Goal: Task Accomplishment & Management: Use online tool/utility

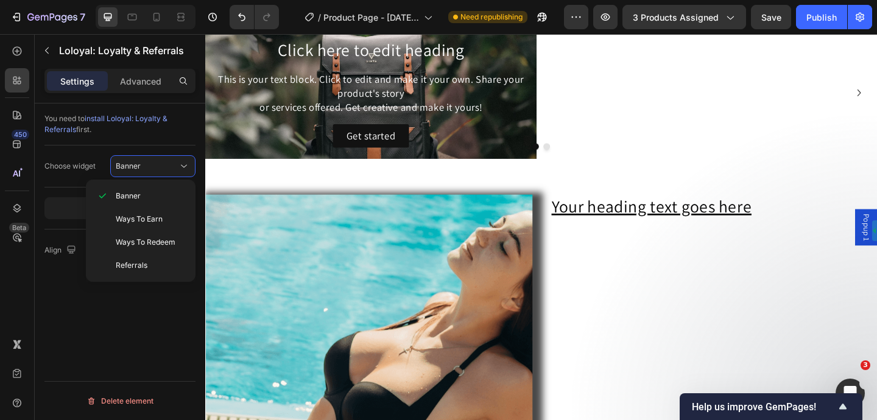
scroll to position [1640, 0]
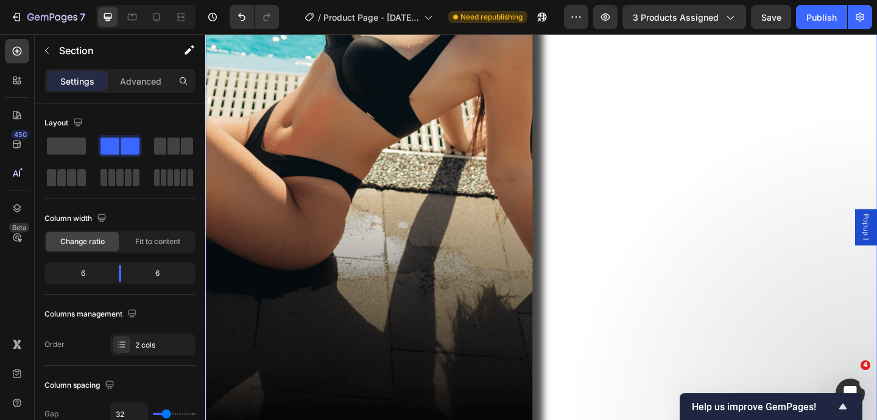
click at [877, 74] on div "Image Your heading text goes here Heading Section 4/25 Create Theme Section AI …" at bounding box center [570, 149] width 731 height 672
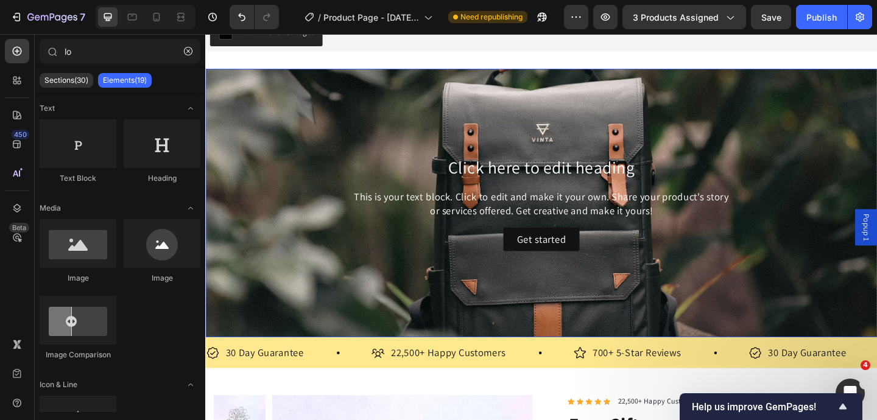
scroll to position [1609, 0]
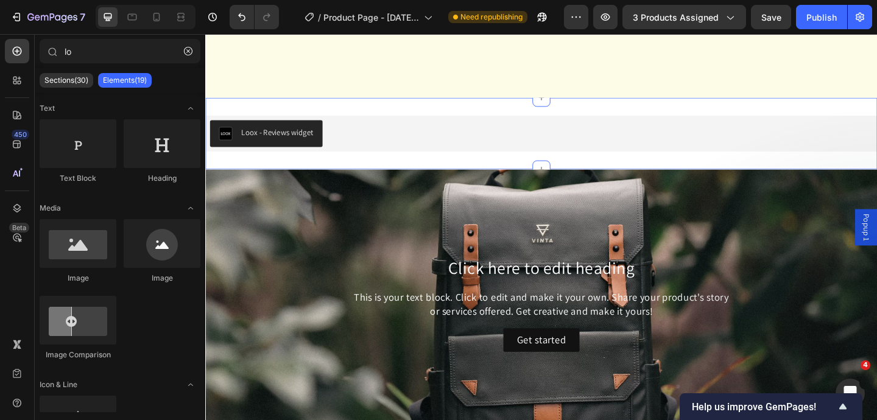
click at [785, 112] on div "Loox - Reviews widget Loox Section 4" at bounding box center [570, 143] width 731 height 78
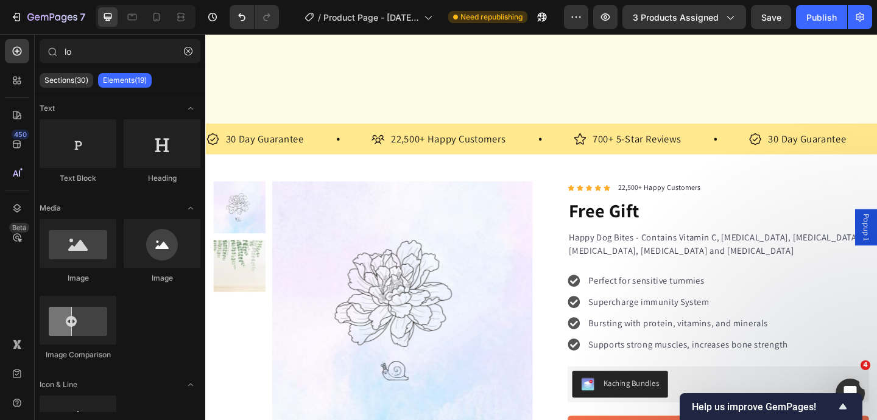
scroll to position [1561, 0]
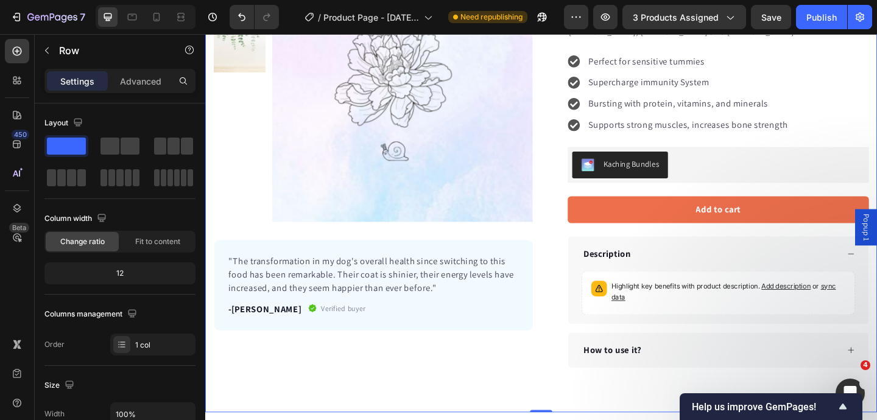
click at [805, 196] on div "Product Images "The transformation in my dog's overall health since switching t…" at bounding box center [570, 186] width 731 height 520
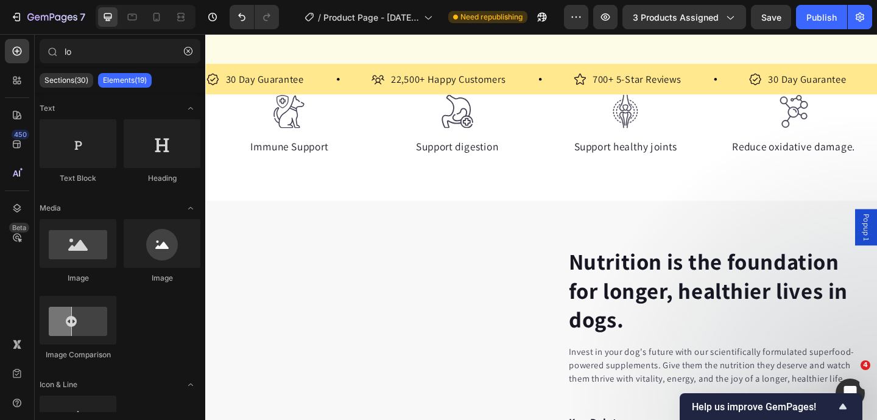
scroll to position [1637, 0]
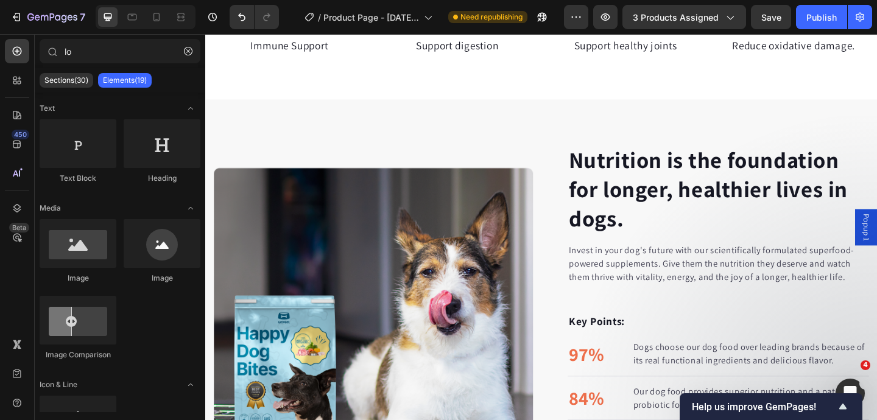
scroll to position [1765, 0]
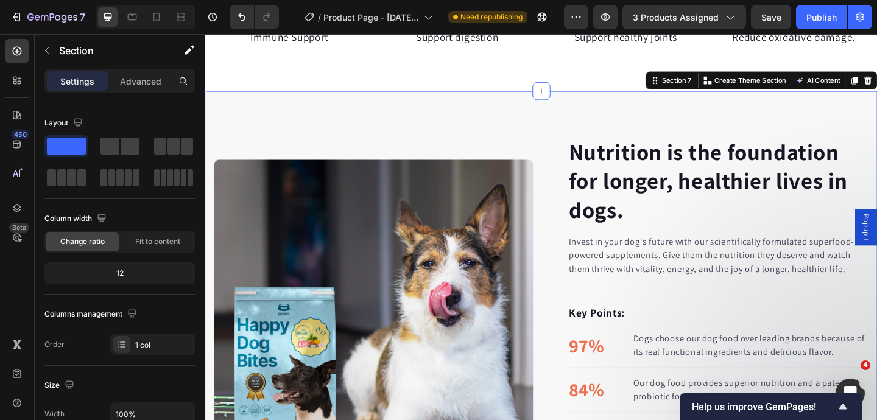
click at [877, 121] on div "Nutrition is the foundation for longer, healthier lives in dogs. Heading Invest…" at bounding box center [570, 344] width 731 height 496
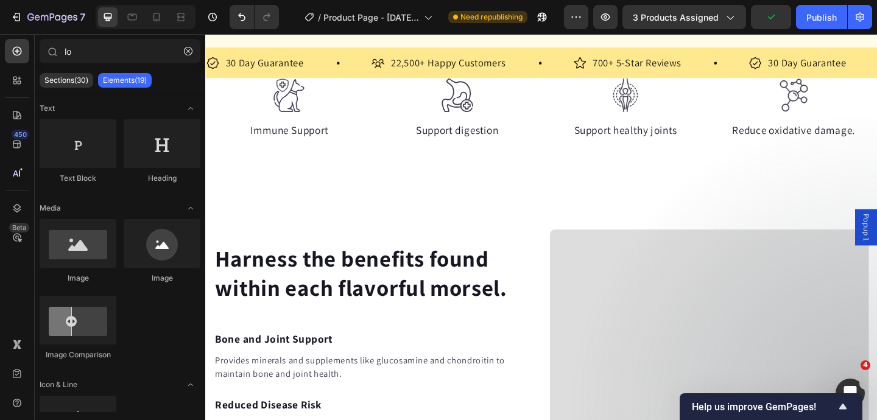
scroll to position [1665, 0]
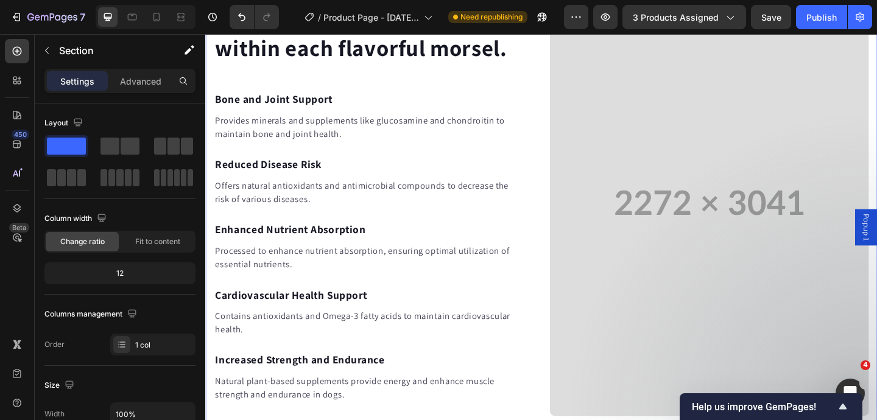
click at [813, 217] on div "Harness the benefits found within each flavorful morsel. Heading Bone and Joint…" at bounding box center [570, 218] width 731 height 562
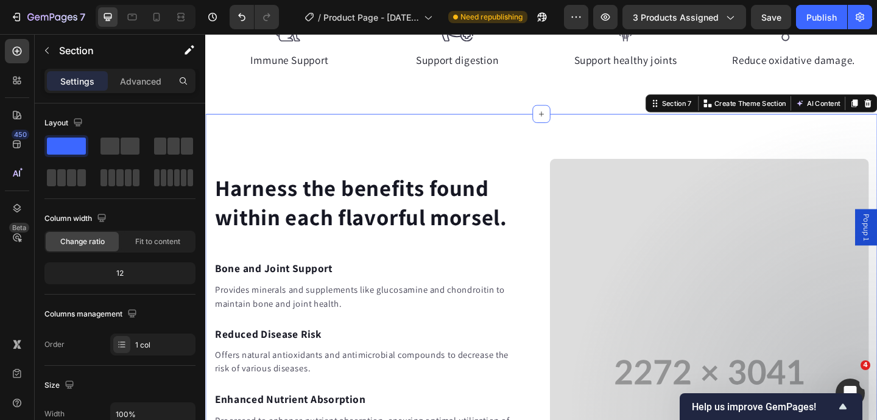
scroll to position [1756, 0]
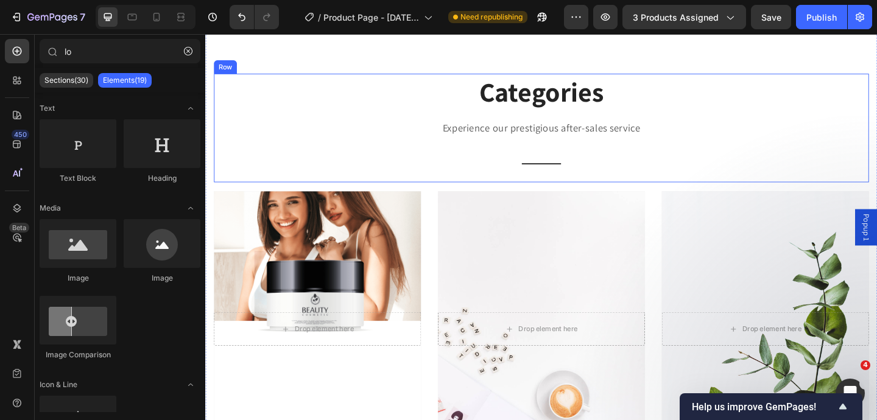
scroll to position [5594, 0]
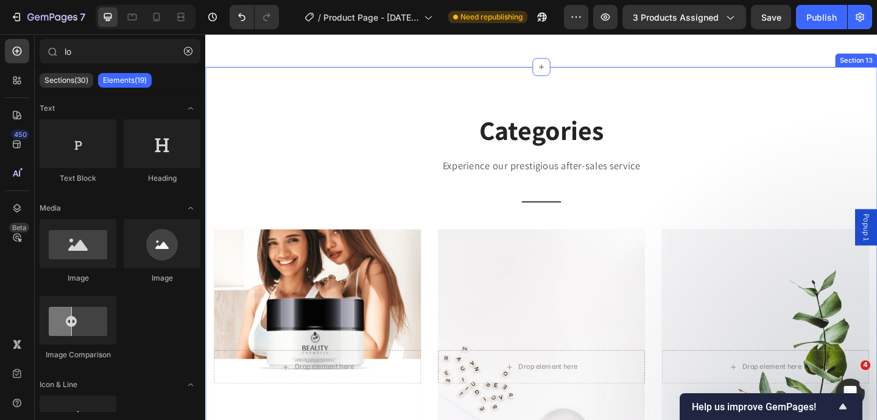
click at [841, 97] on div "Categories Heading Experience our prestigious after-sales service Text block Ti…" at bounding box center [570, 356] width 731 height 573
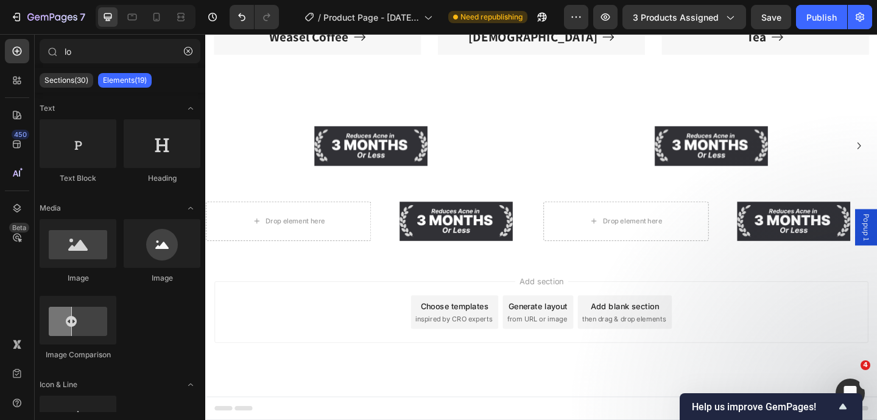
scroll to position [5549, 0]
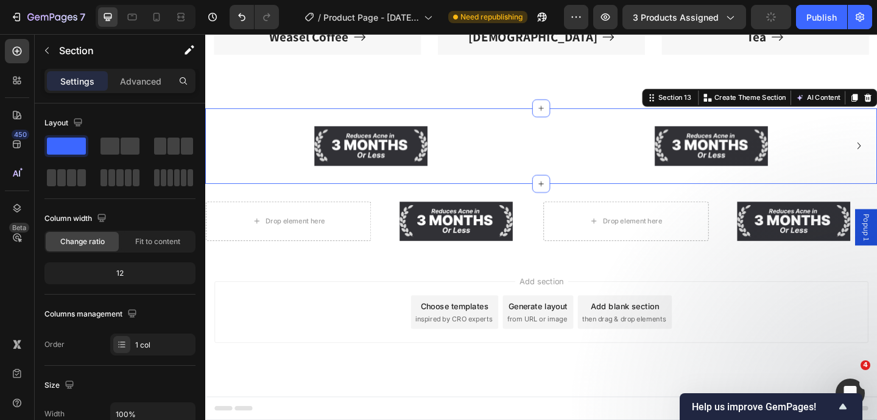
click at [854, 119] on div "Image Image Image Image Carousel Section 13 Create Theme Section AI Content Wri…" at bounding box center [570, 156] width 731 height 82
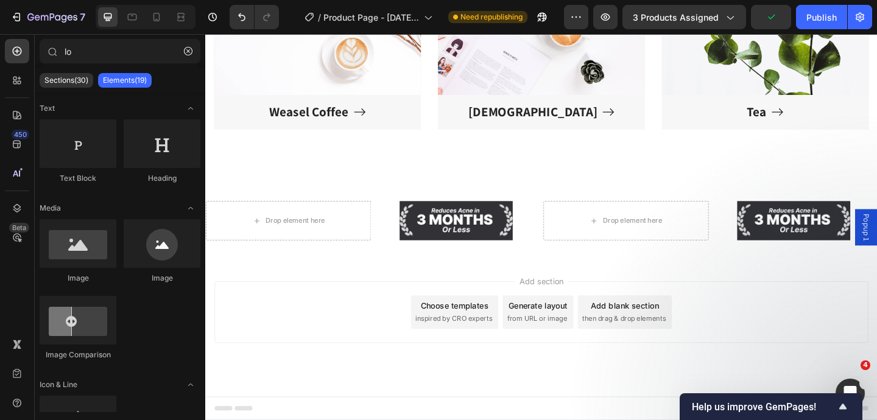
scroll to position [5466, 0]
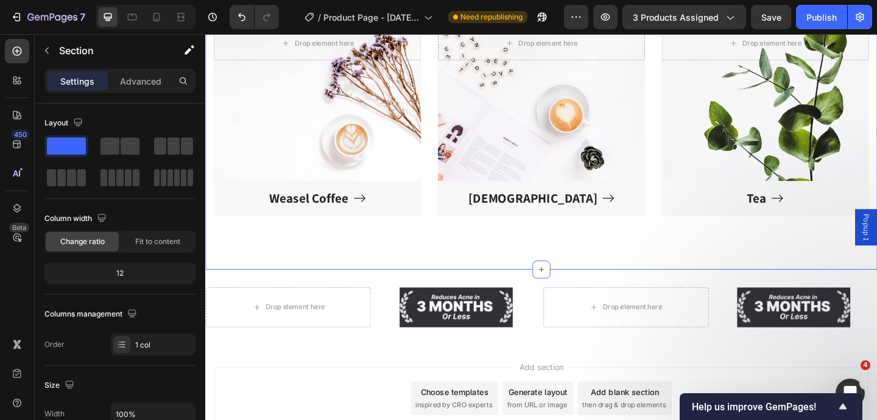
scroll to position [5368, 0]
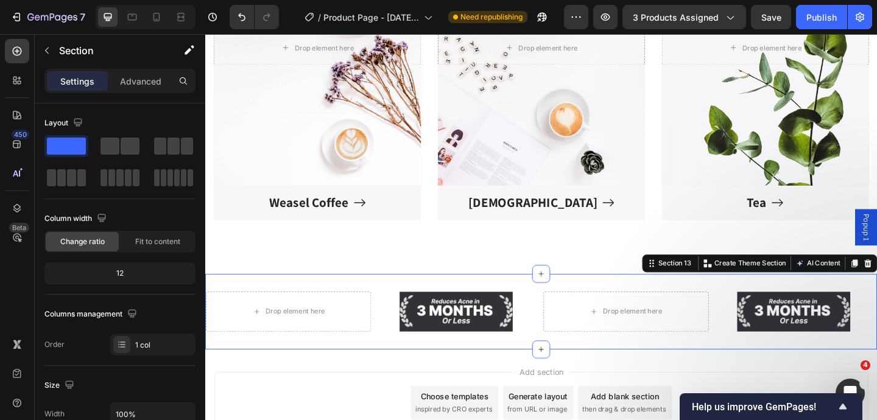
click at [869, 308] on div "Image Drop element here Row Image Drop element here Row Image Drop element here…" at bounding box center [570, 336] width 731 height 82
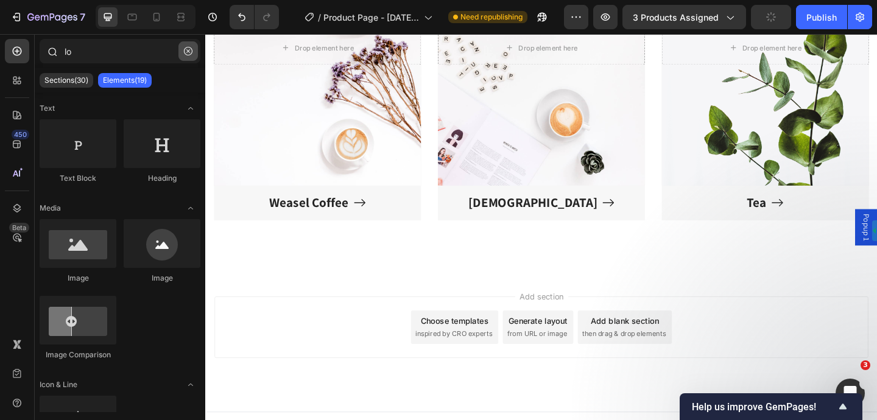
click at [191, 54] on icon "button" at bounding box center [188, 51] width 9 height 9
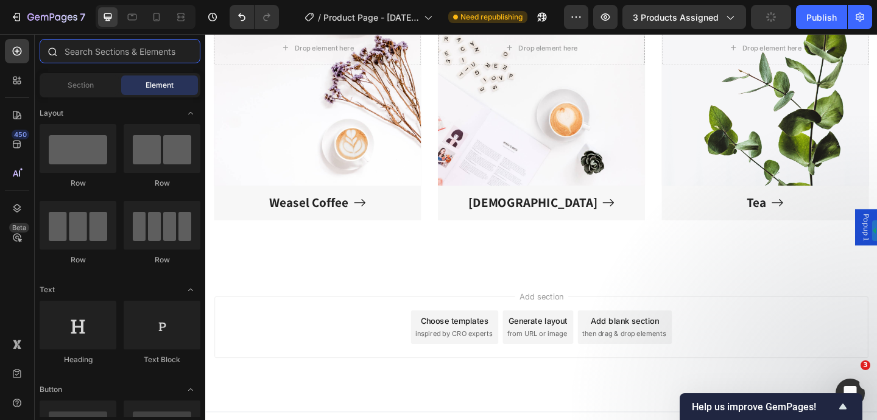
click at [141, 52] on input "text" at bounding box center [120, 51] width 161 height 24
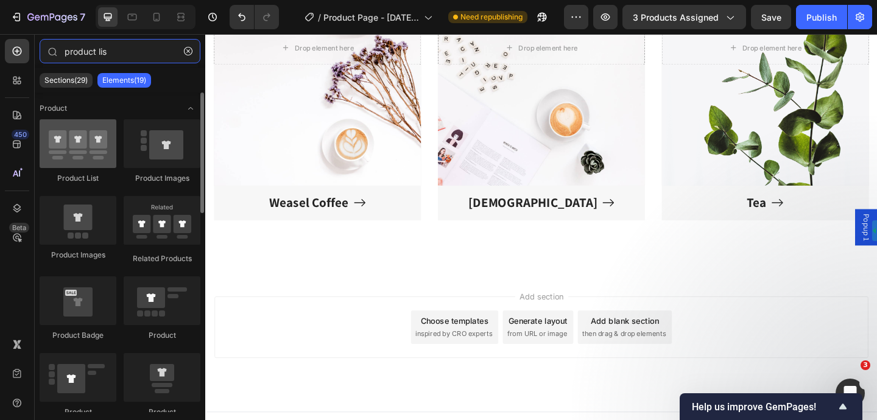
type input "product lis"
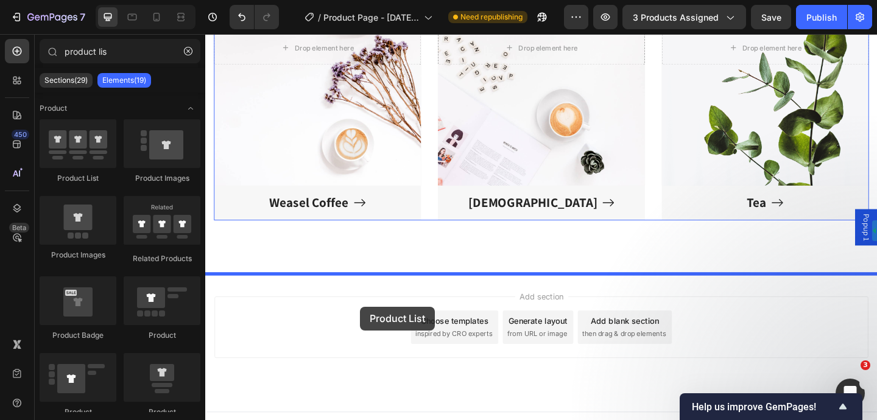
drag, startPoint x: 286, startPoint y: 173, endPoint x: 372, endPoint y: 330, distance: 179.1
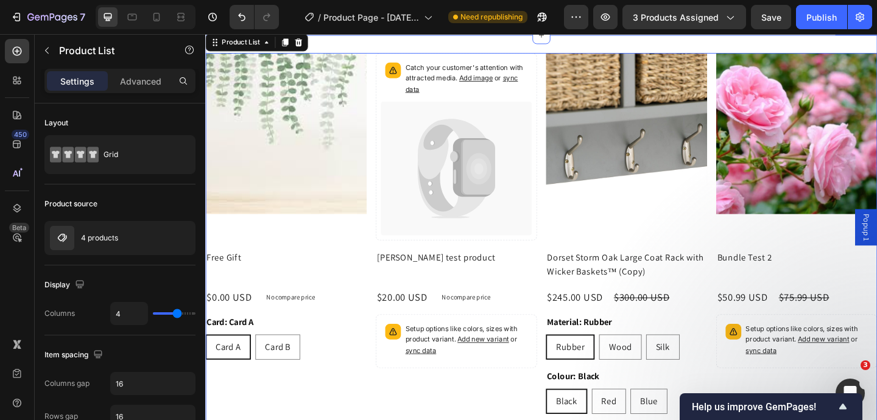
scroll to position [5599, 0]
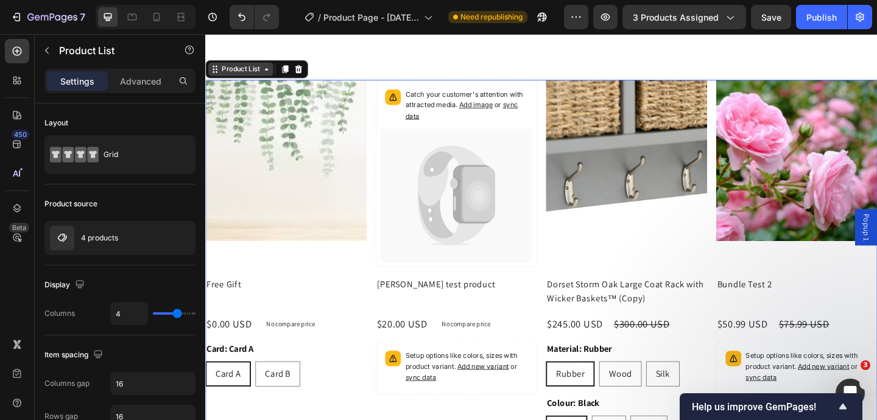
click at [239, 74] on div "Product List" at bounding box center [244, 72] width 46 height 11
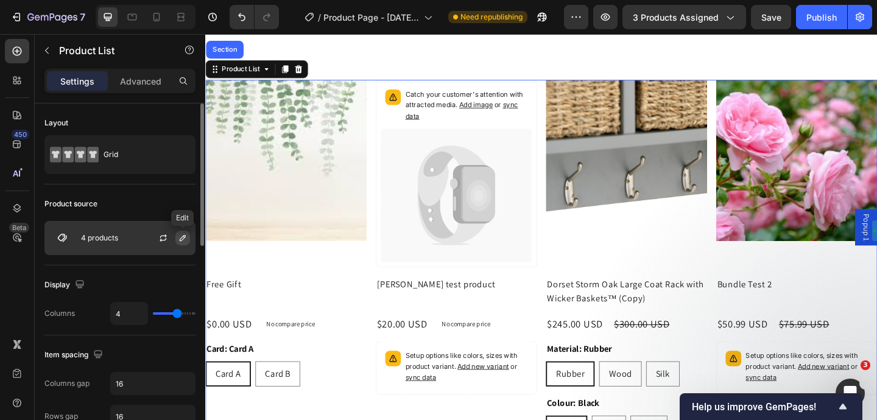
click at [184, 240] on icon "button" at bounding box center [183, 238] width 10 height 10
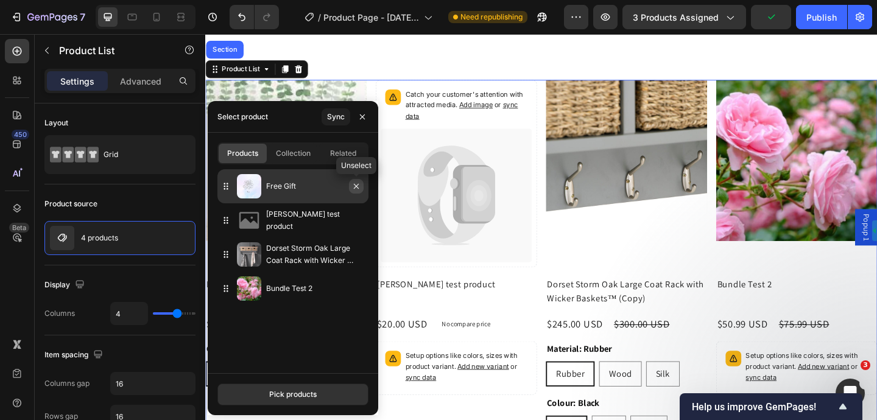
click at [360, 188] on icon "button" at bounding box center [356, 187] width 10 height 10
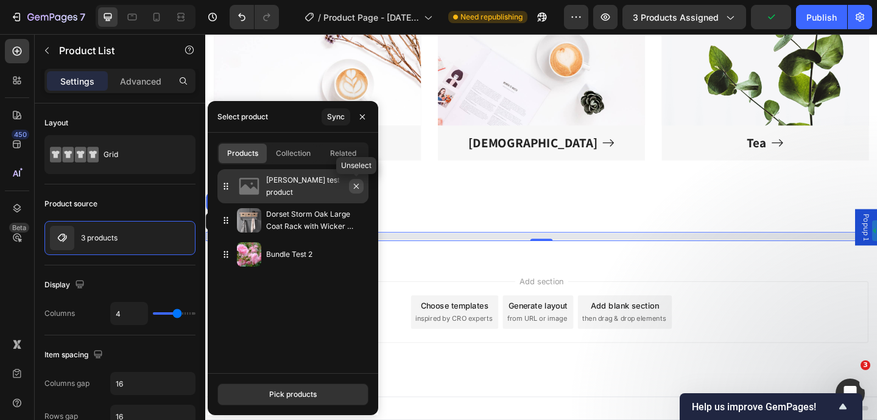
click at [360, 188] on icon "button" at bounding box center [356, 187] width 10 height 10
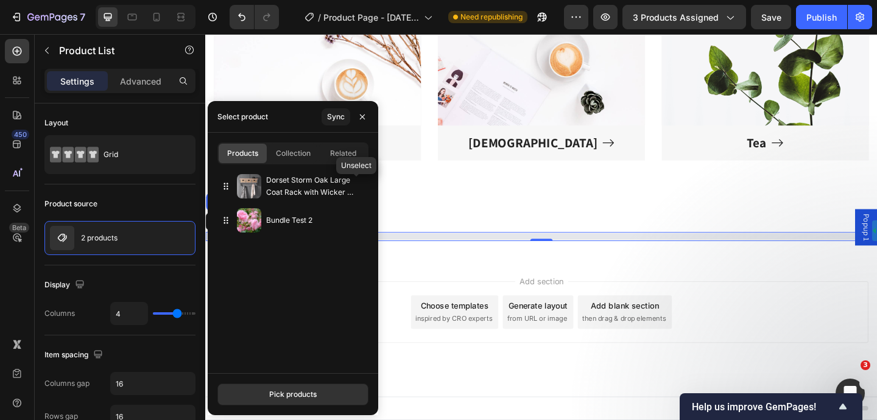
scroll to position [5599, 0]
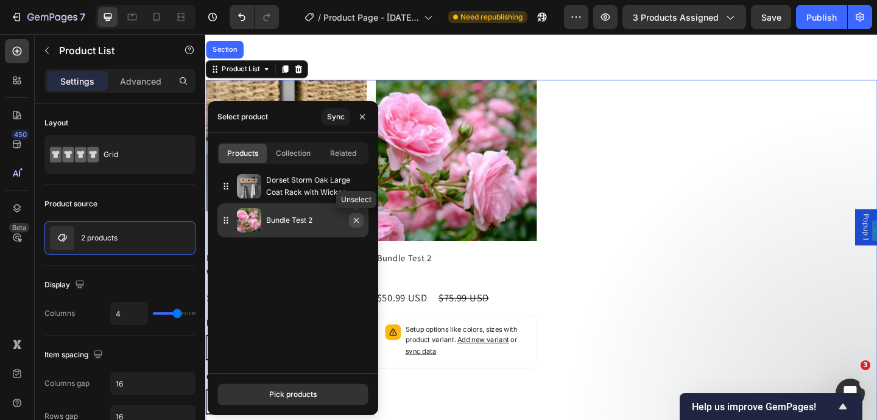
click at [358, 222] on icon "button" at bounding box center [356, 220] width 5 height 5
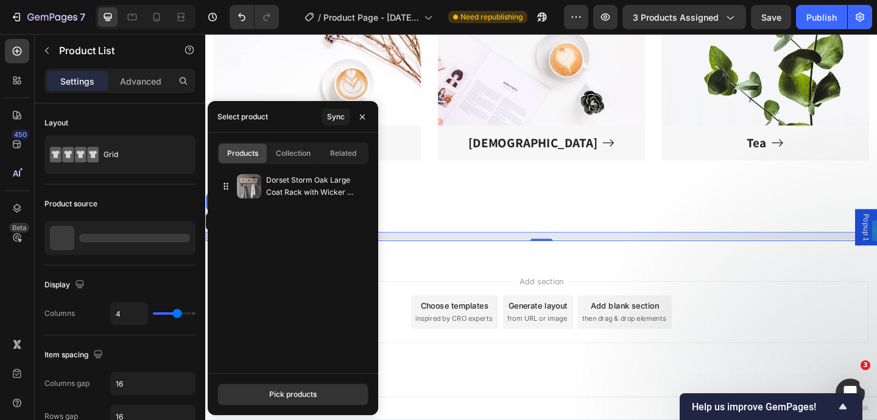
scroll to position [5434, 0]
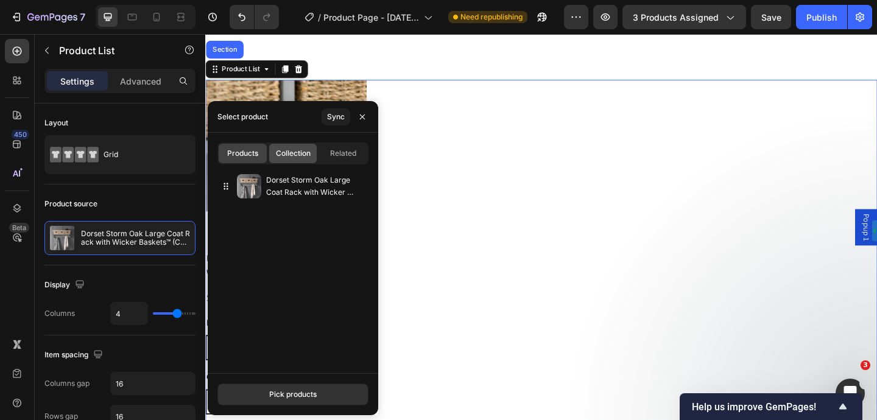
click at [297, 154] on span "Collection" at bounding box center [293, 153] width 35 height 11
type input "10"
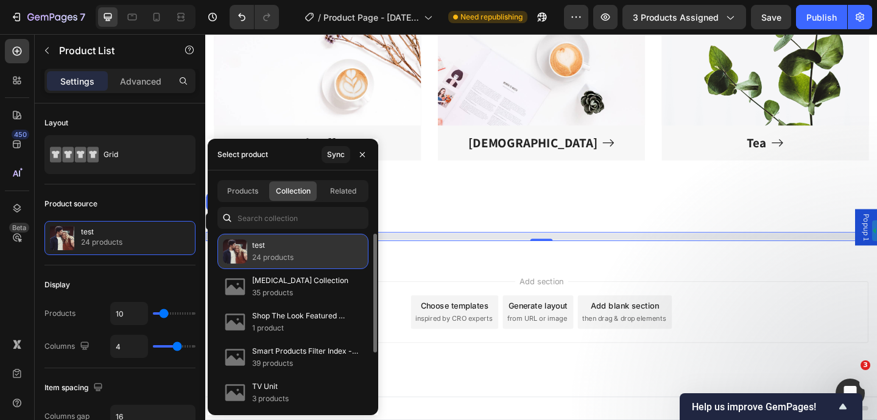
click at [302, 256] on div "test 24 products" at bounding box center [292, 251] width 151 height 35
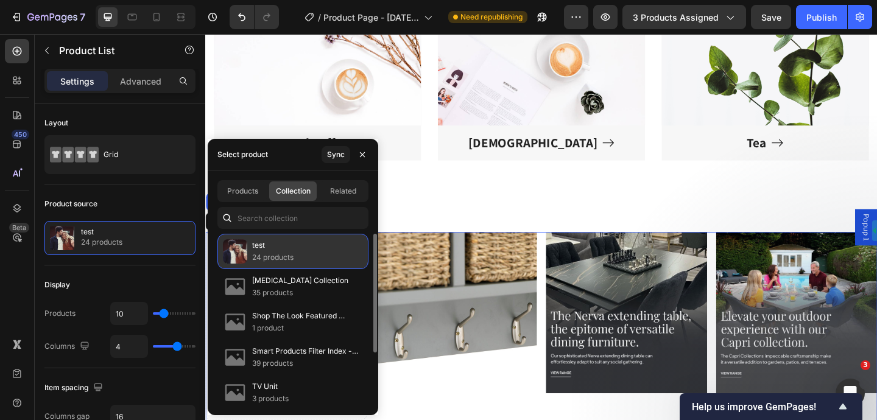
scroll to position [5599, 0]
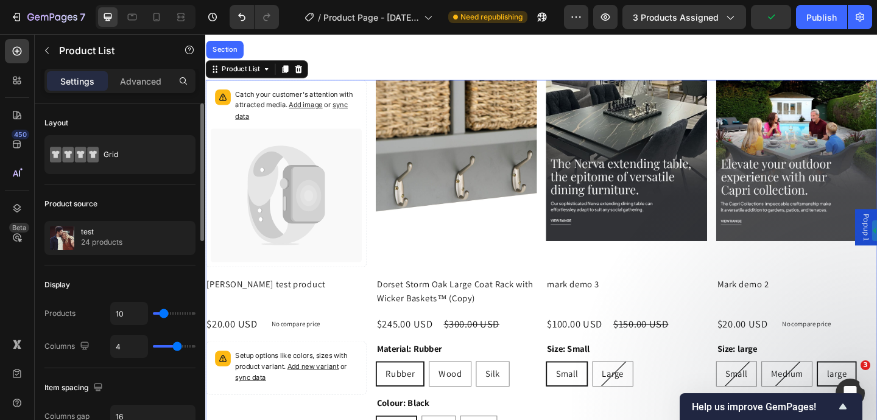
click at [168, 202] on div "Product source" at bounding box center [119, 203] width 151 height 19
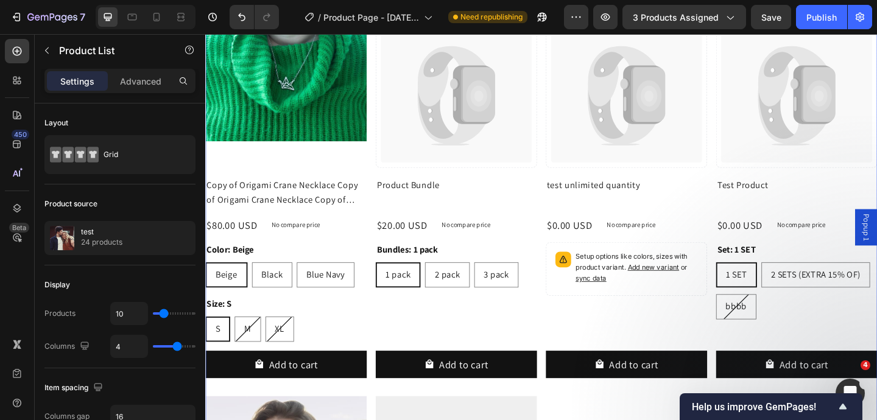
scroll to position [6140, 0]
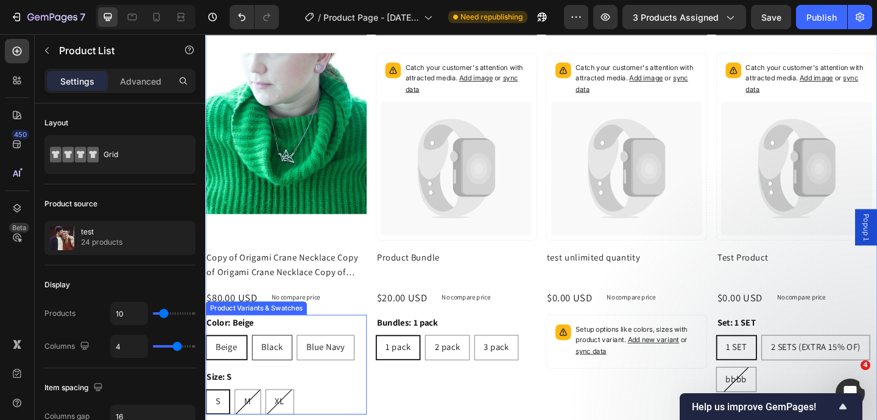
click at [283, 374] on span "Black" at bounding box center [277, 375] width 23 height 13
click at [256, 362] on input "Black Black Black" at bounding box center [255, 361] width 1 height 1
radio input "true"
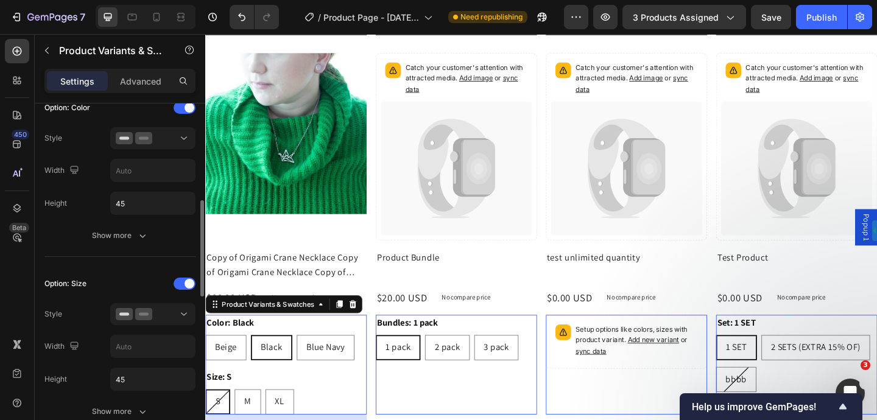
scroll to position [349, 0]
click at [190, 279] on span at bounding box center [190, 283] width 10 height 10
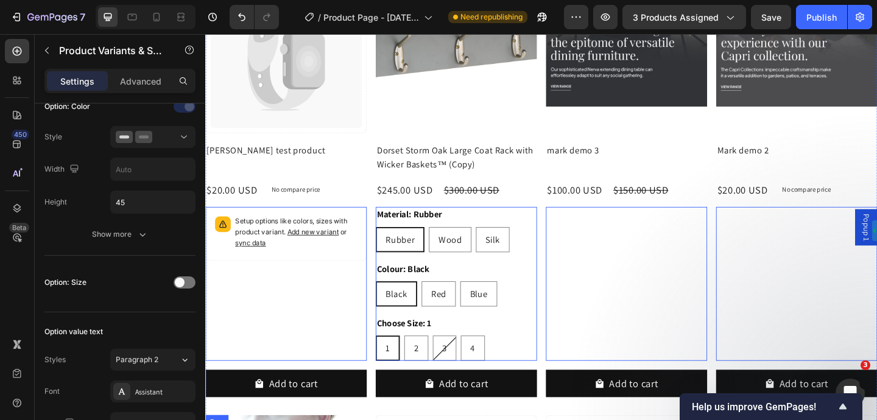
scroll to position [5846, 0]
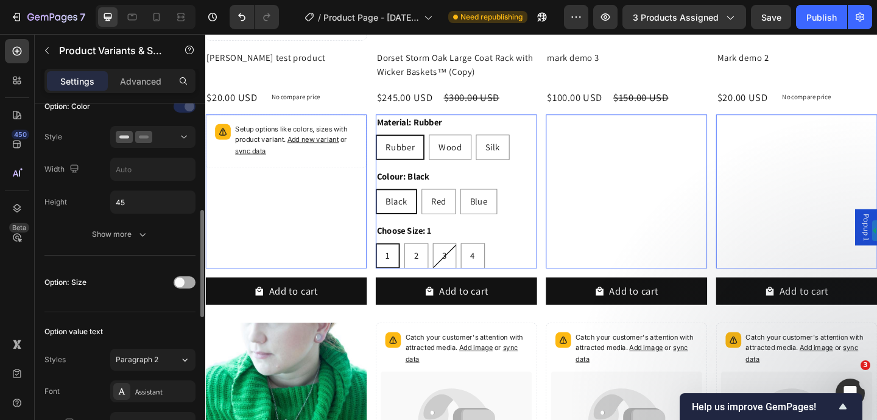
click at [188, 285] on div at bounding box center [185, 283] width 22 height 12
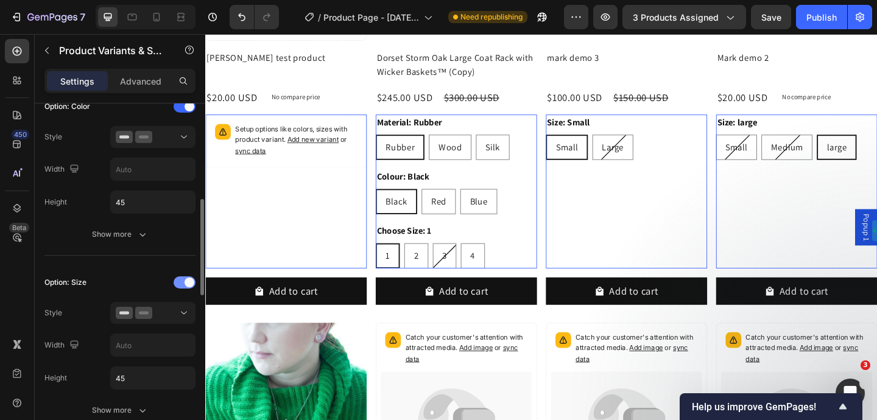
click at [188, 285] on span at bounding box center [190, 283] width 10 height 10
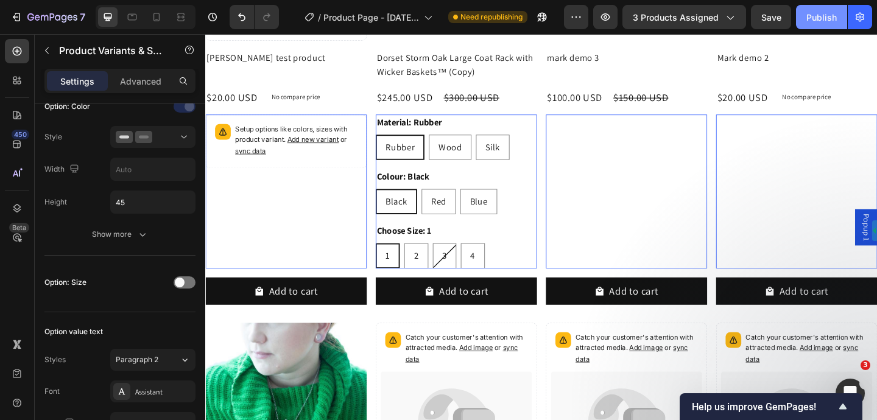
click at [827, 20] on div "Publish" at bounding box center [821, 17] width 30 height 13
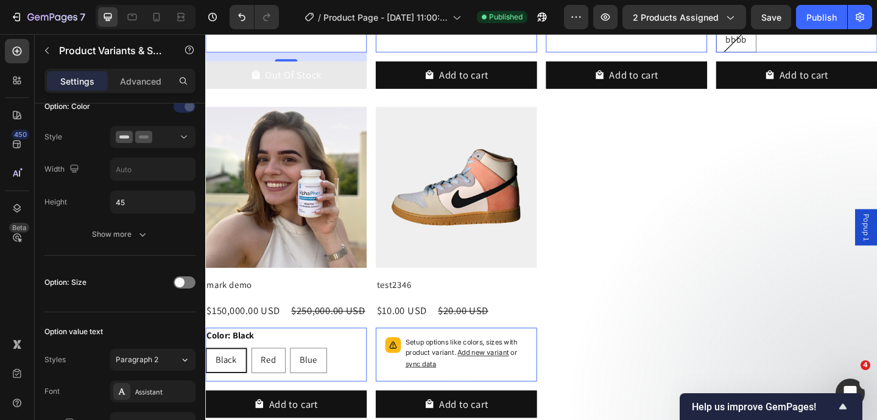
scroll to position [6457, 0]
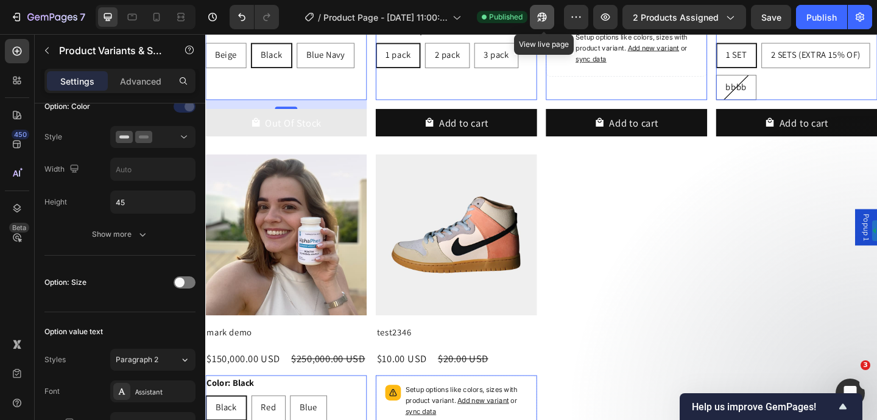
click at [546, 24] on button "button" at bounding box center [542, 17] width 24 height 24
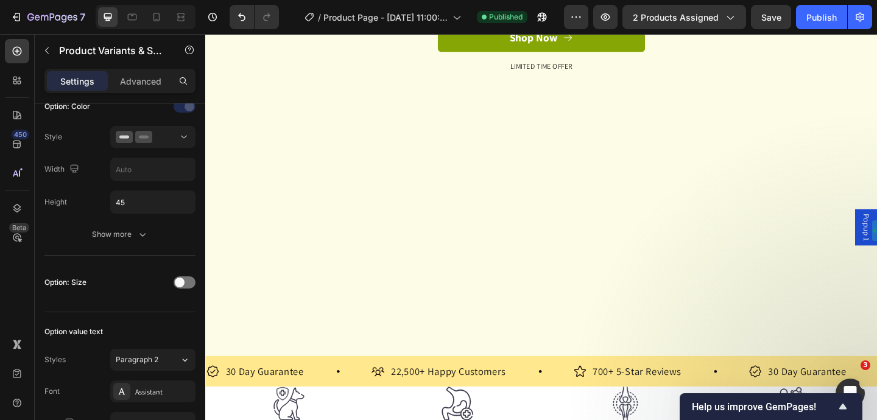
scroll to position [0, 0]
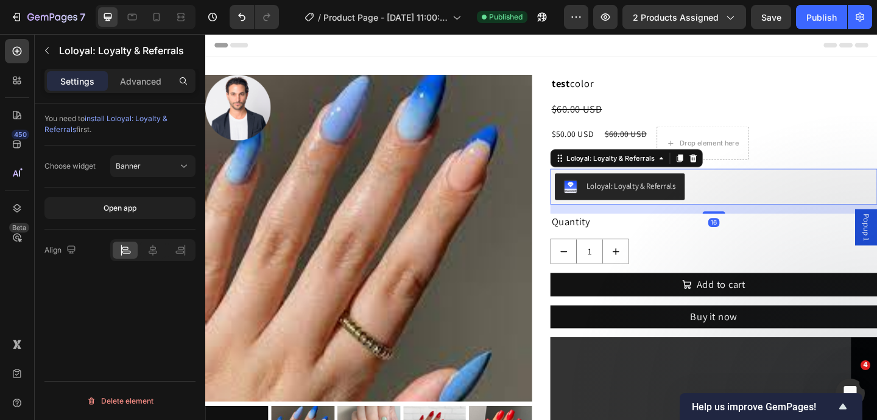
click at [665, 205] on div "Loloyal: Loyalty & Referrals" at bounding box center [667, 199] width 97 height 13
click at [736, 171] on icon at bounding box center [736, 169] width 10 height 10
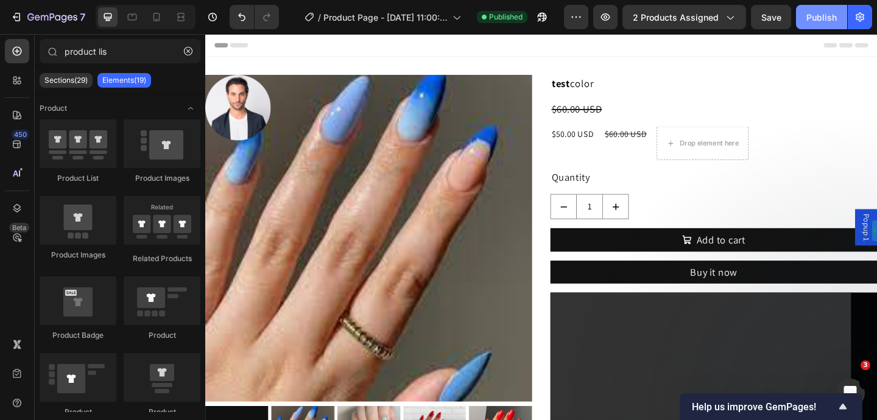
click at [819, 15] on div "Publish" at bounding box center [821, 17] width 30 height 13
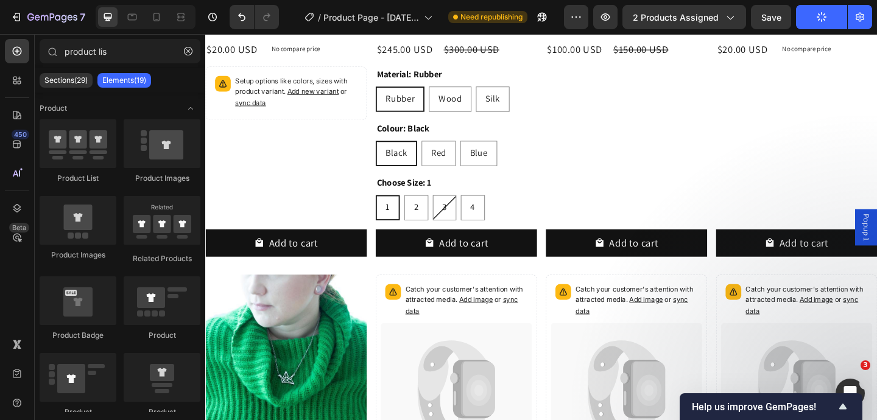
scroll to position [5875, 0]
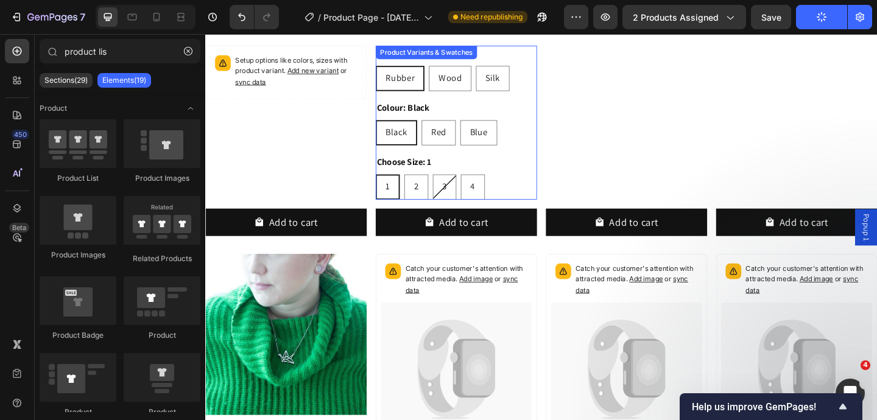
click at [523, 145] on div "Black Black Black Red Red Red Blue Blue Blue" at bounding box center [477, 141] width 175 height 27
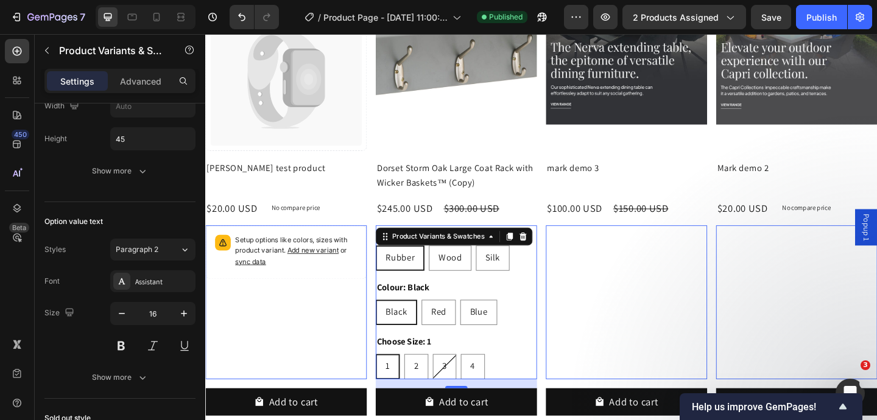
scroll to position [5676, 0]
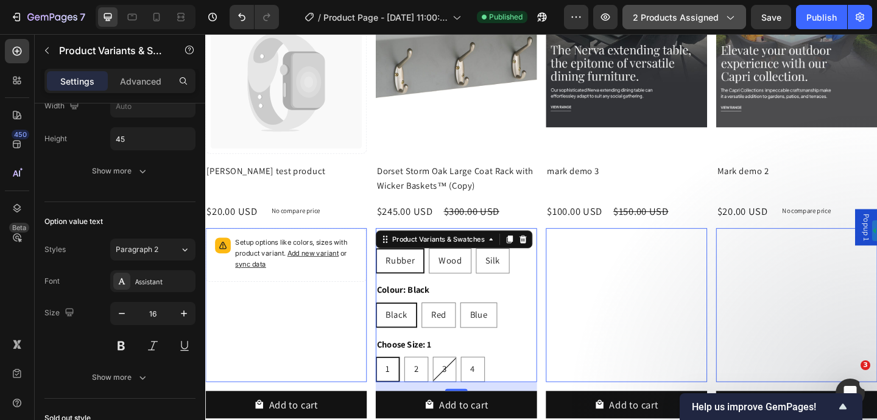
click at [718, 13] on span "2 products assigned" at bounding box center [676, 17] width 86 height 13
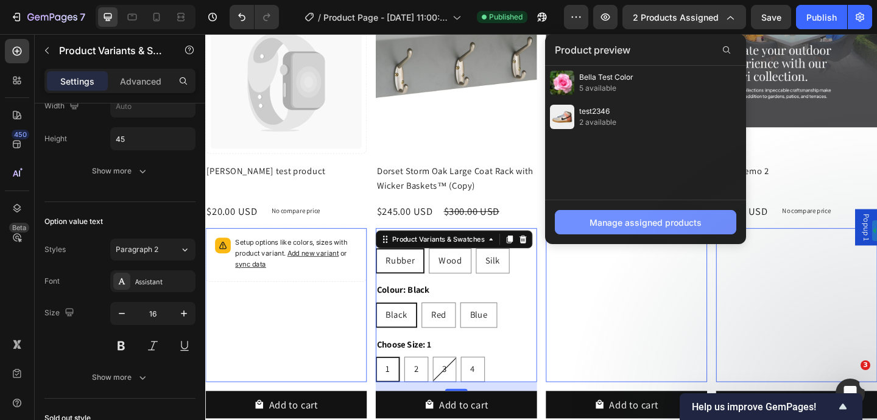
click at [646, 230] on button "Manage assigned products" at bounding box center [646, 222] width 182 height 24
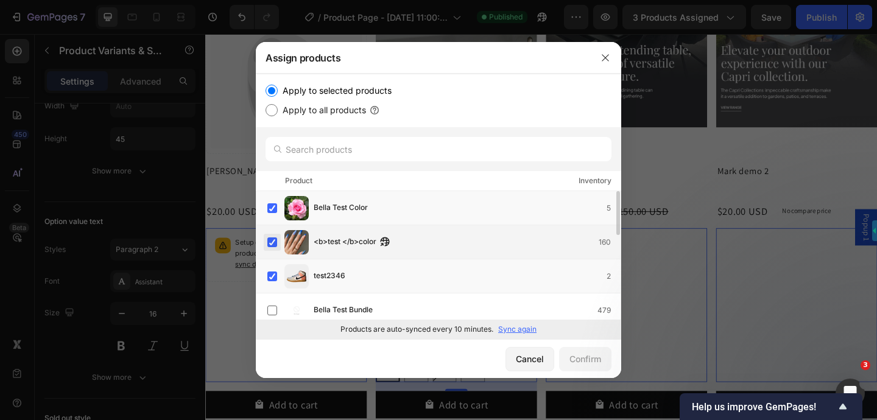
click at [272, 241] on label at bounding box center [272, 243] width 10 height 10
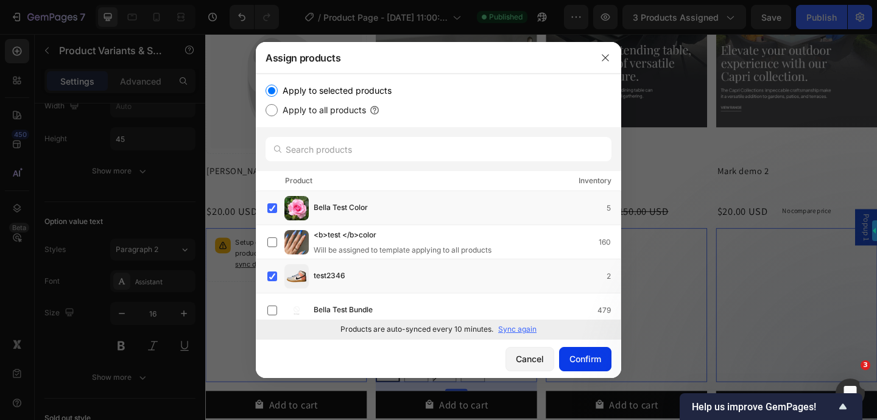
click at [591, 356] on div "Confirm" at bounding box center [586, 359] width 32 height 13
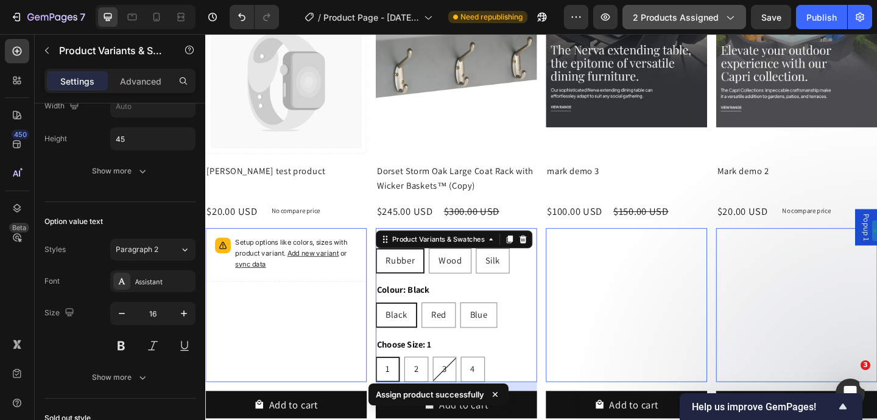
click at [685, 19] on span "2 products assigned" at bounding box center [676, 17] width 86 height 13
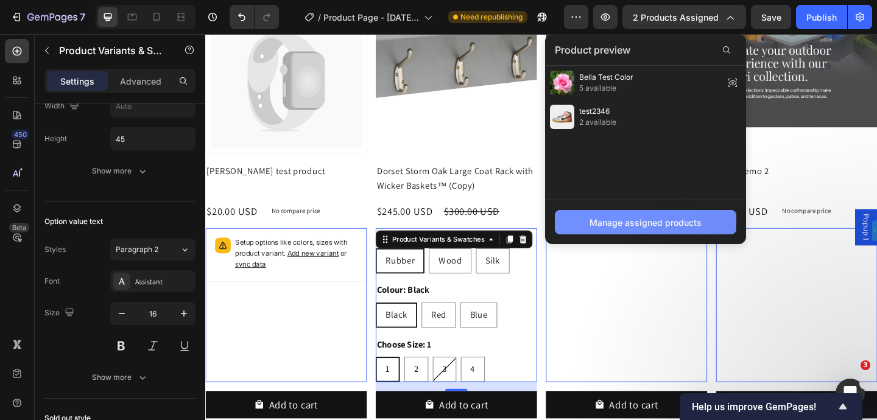
click at [617, 234] on button "Manage assigned products" at bounding box center [646, 222] width 182 height 24
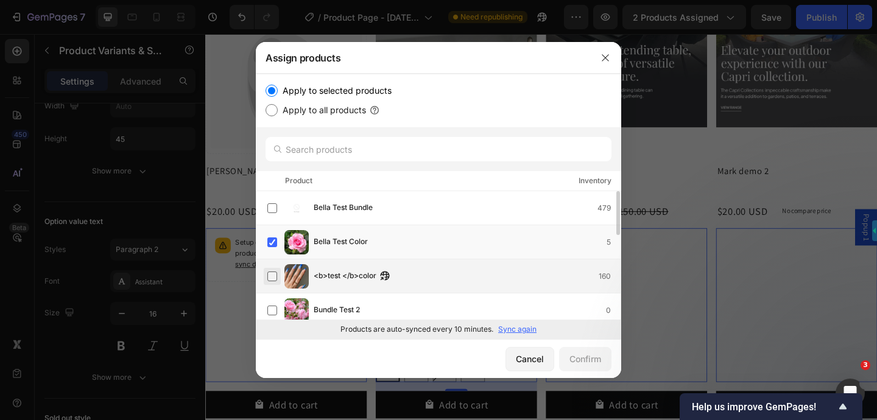
click at [271, 272] on label at bounding box center [272, 277] width 10 height 10
click at [597, 358] on div "Confirm" at bounding box center [586, 359] width 32 height 13
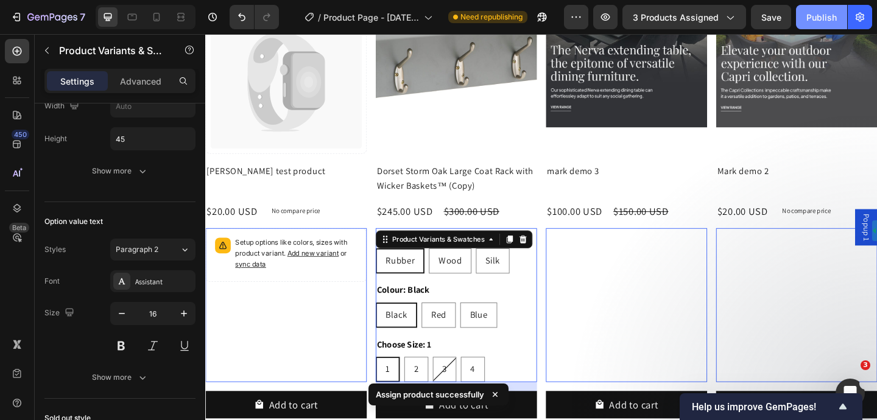
click at [822, 13] on div "Publish" at bounding box center [821, 17] width 30 height 13
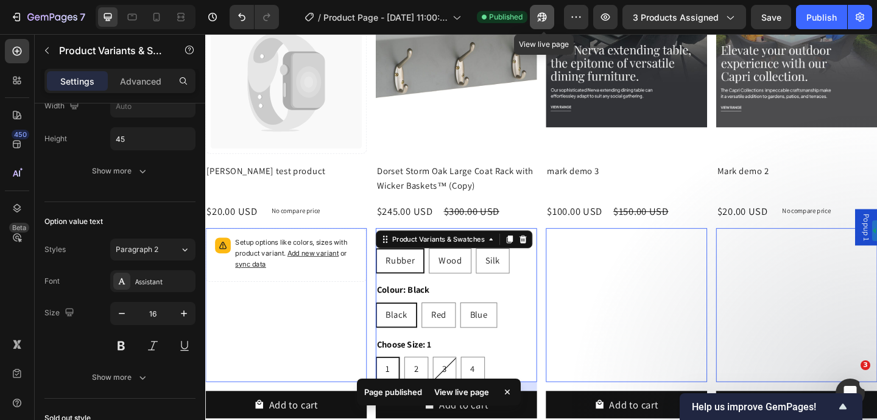
click at [543, 18] on icon "button" at bounding box center [542, 17] width 12 height 12
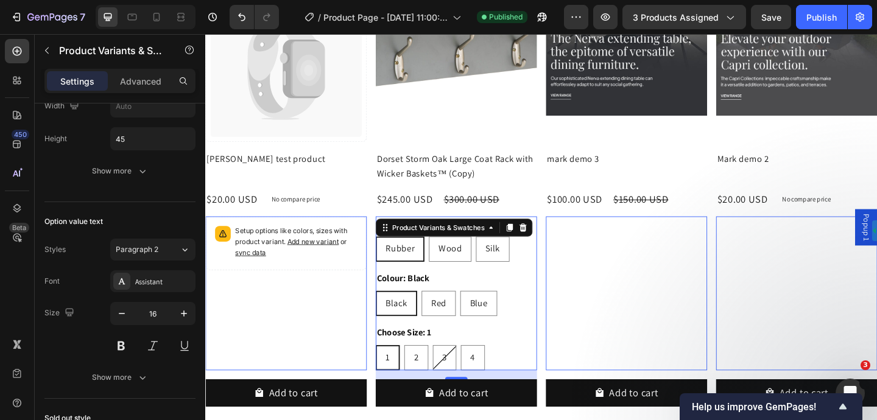
scroll to position [5694, 0]
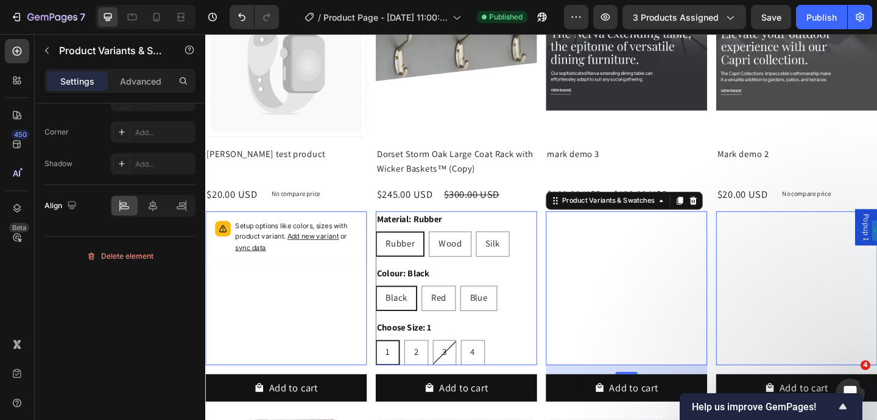
click at [622, 255] on div "Product Variants & Swatches 0" at bounding box center [663, 311] width 175 height 168
click at [62, 79] on p "Settings" at bounding box center [77, 81] width 34 height 13
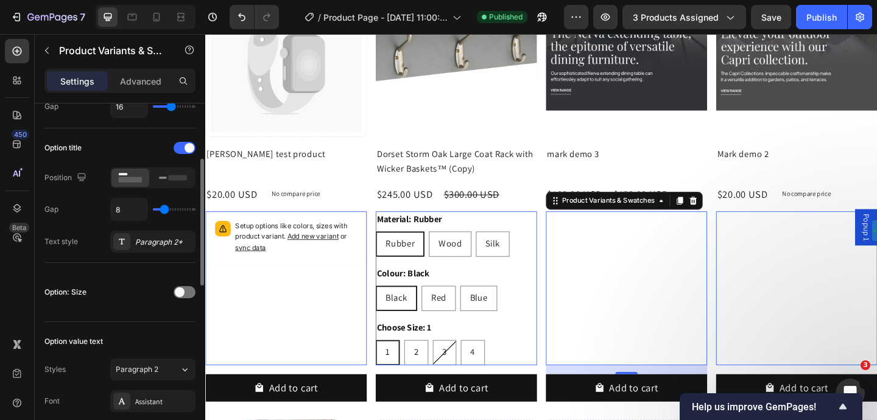
scroll to position [180, 0]
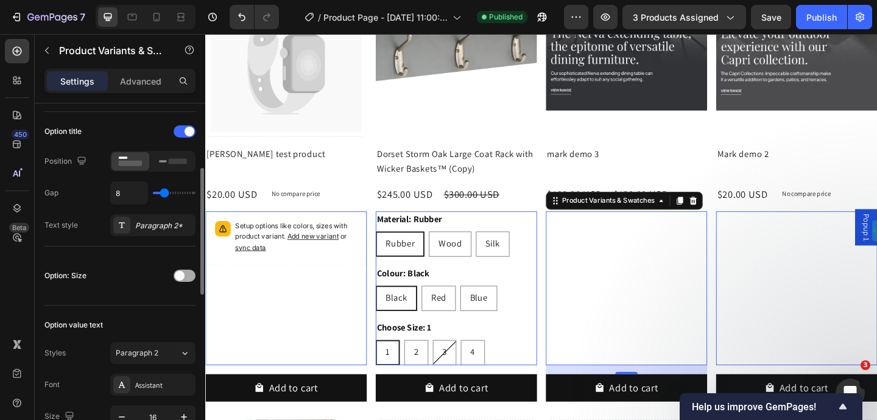
click at [188, 278] on div at bounding box center [185, 276] width 22 height 12
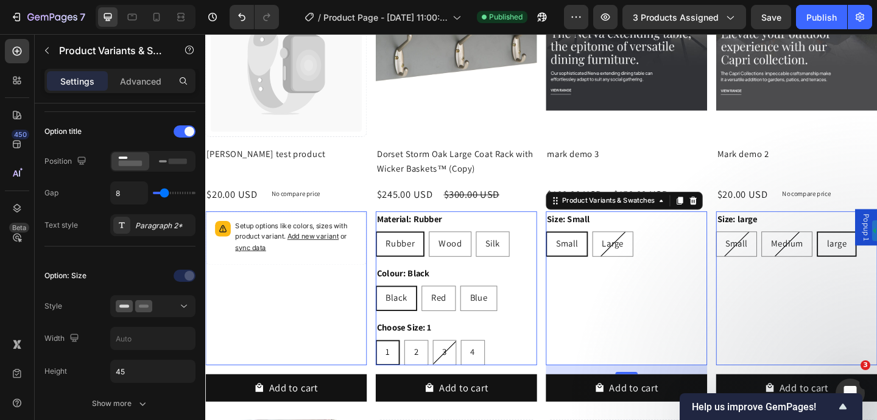
click at [477, 239] on div "Material: Rubber Rubber Rubber Rubber Wood Wood Wood Silk Silk Silk" at bounding box center [477, 251] width 175 height 49
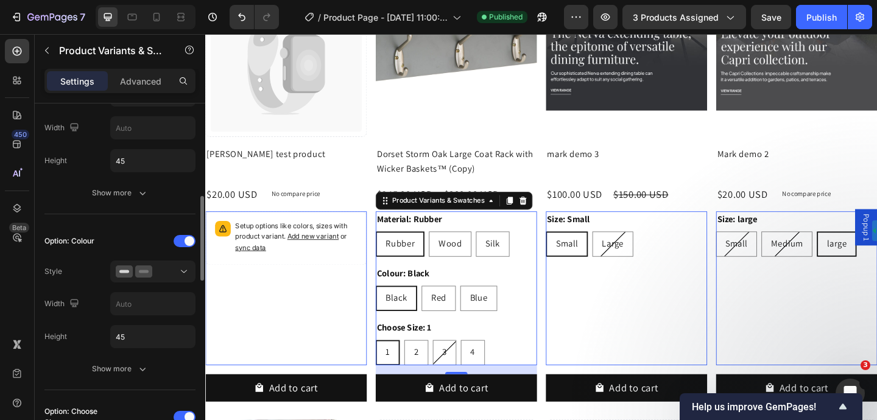
scroll to position [392, 0]
click at [185, 241] on span at bounding box center [190, 240] width 10 height 10
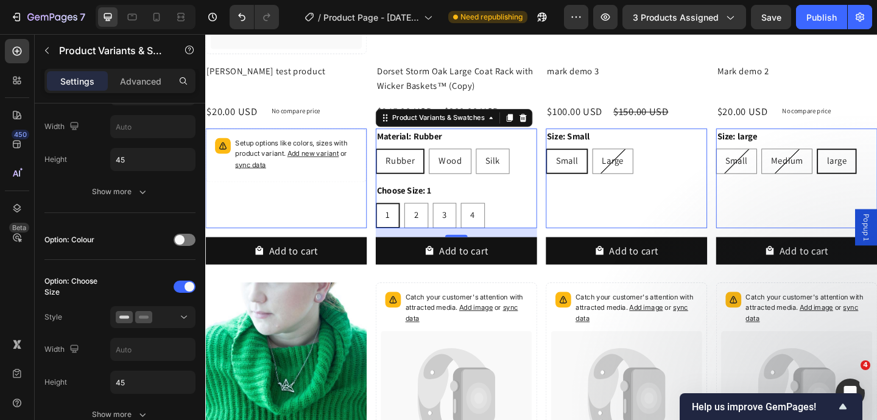
scroll to position [5738, 0]
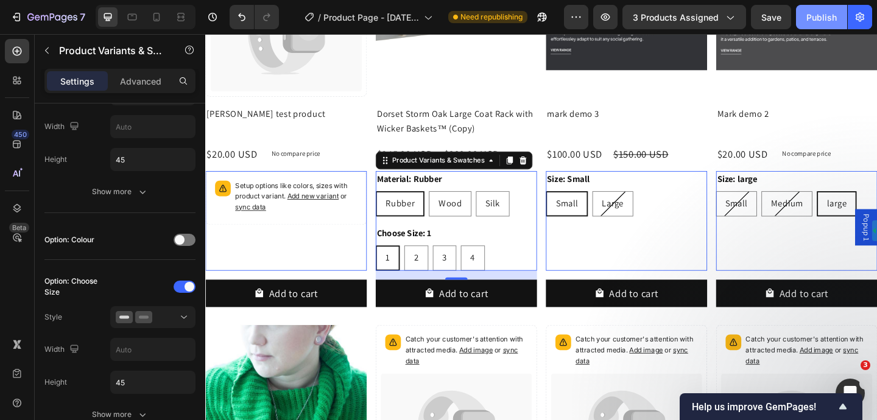
click at [825, 18] on div "Publish" at bounding box center [821, 17] width 30 height 13
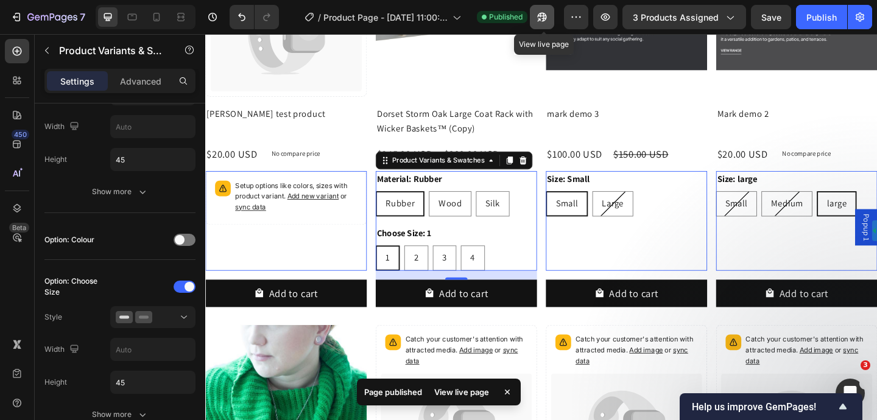
click at [552, 21] on button "button" at bounding box center [542, 17] width 24 height 24
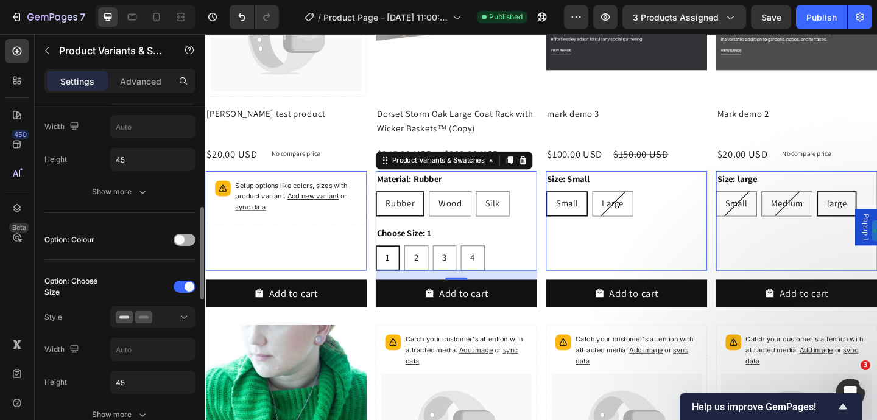
click at [186, 241] on div at bounding box center [185, 240] width 22 height 12
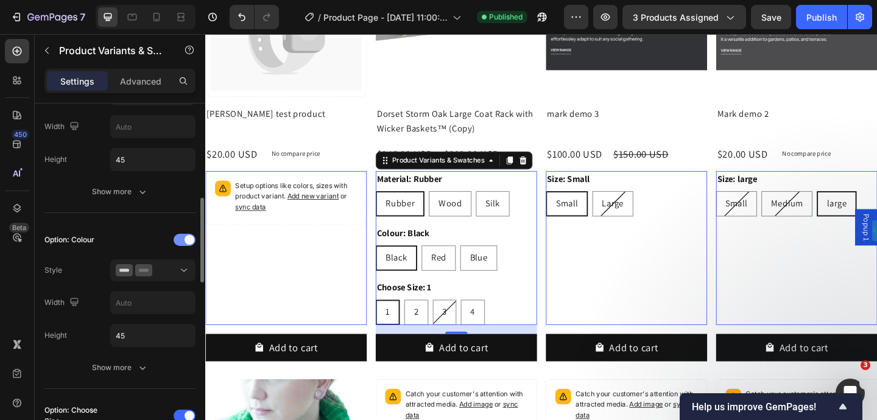
click at [186, 241] on span at bounding box center [190, 240] width 10 height 10
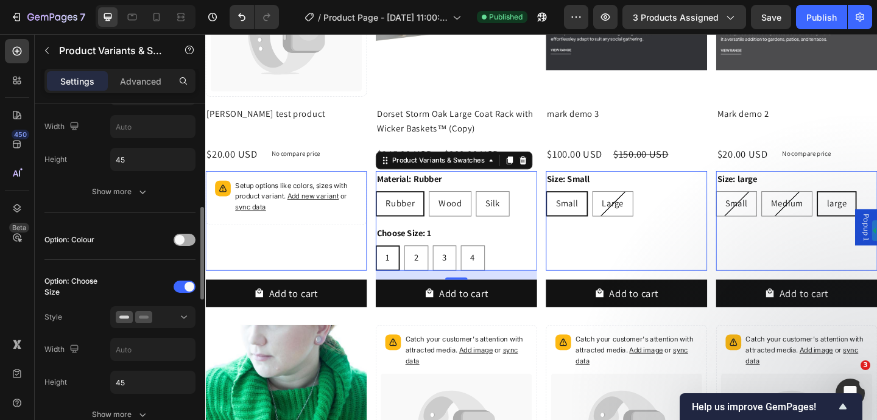
click at [186, 241] on div at bounding box center [185, 240] width 22 height 12
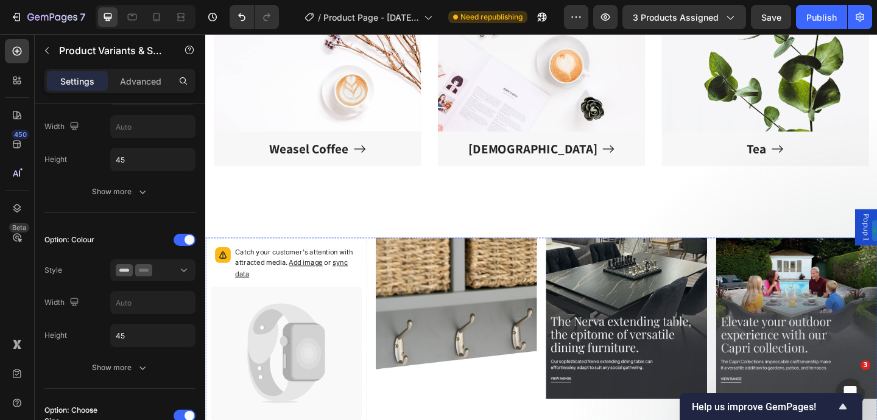
scroll to position [5393, 0]
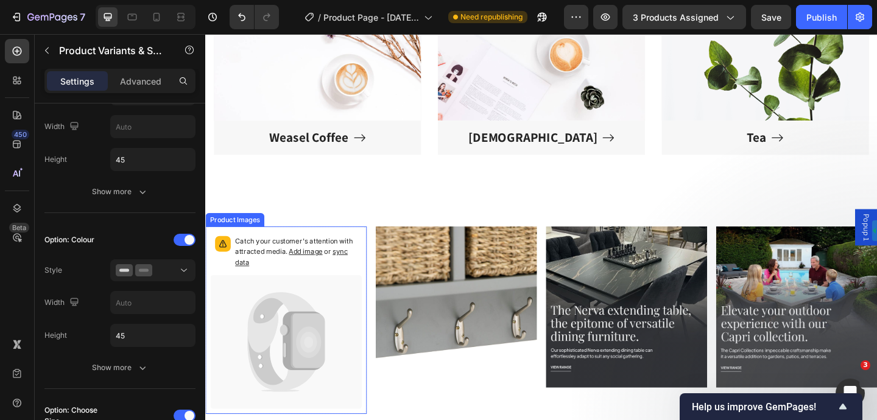
click at [228, 238] on div "Product Images" at bounding box center [237, 236] width 59 height 11
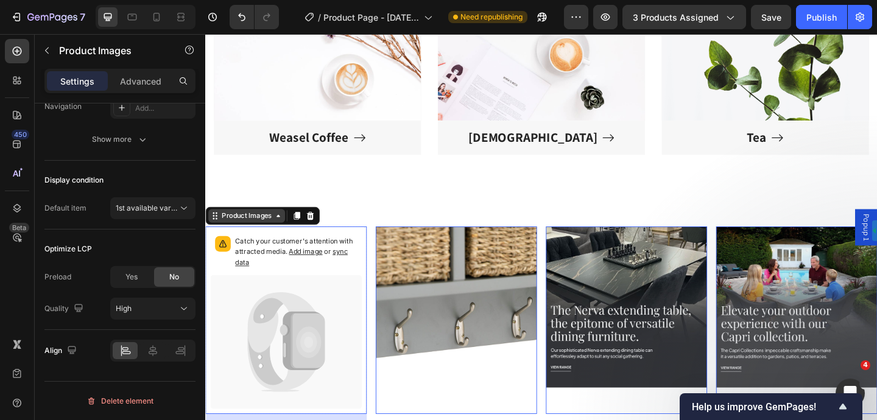
scroll to position [0, 0]
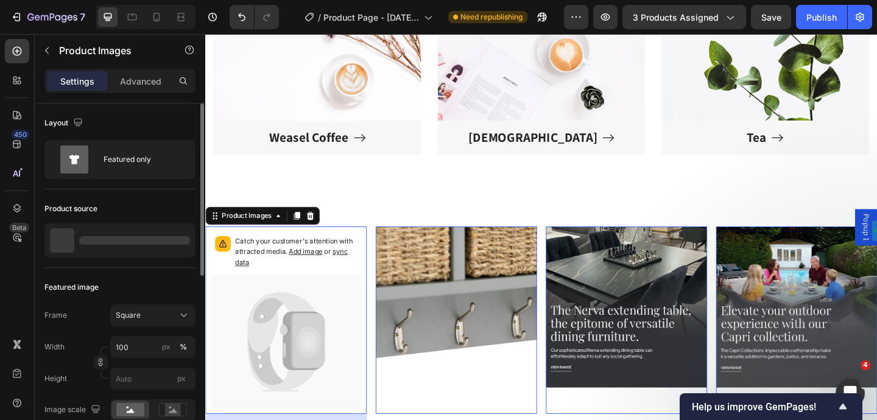
click at [232, 223] on div "Product Images" at bounding box center [267, 231] width 124 height 19
click at [235, 230] on div "Product Images" at bounding box center [250, 232] width 59 height 11
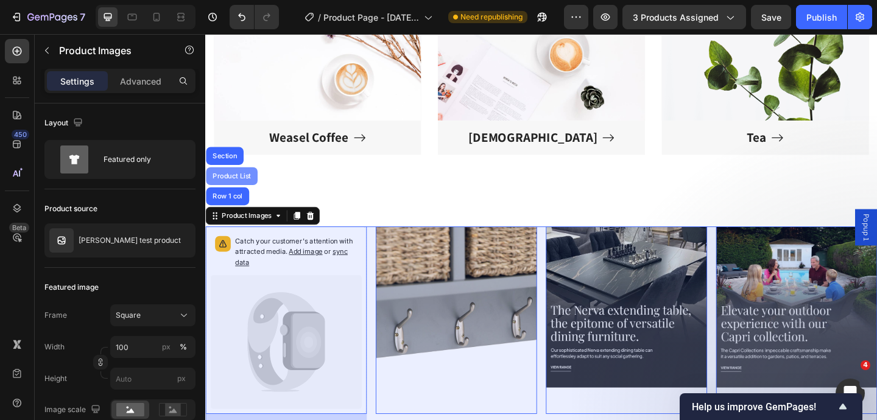
click at [231, 189] on div "Product List" at bounding box center [234, 188] width 46 height 7
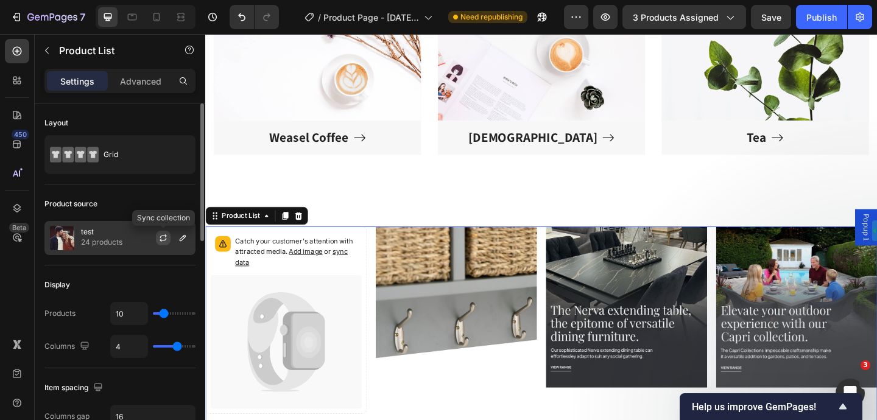
click at [164, 238] on icon "button" at bounding box center [163, 238] width 10 height 10
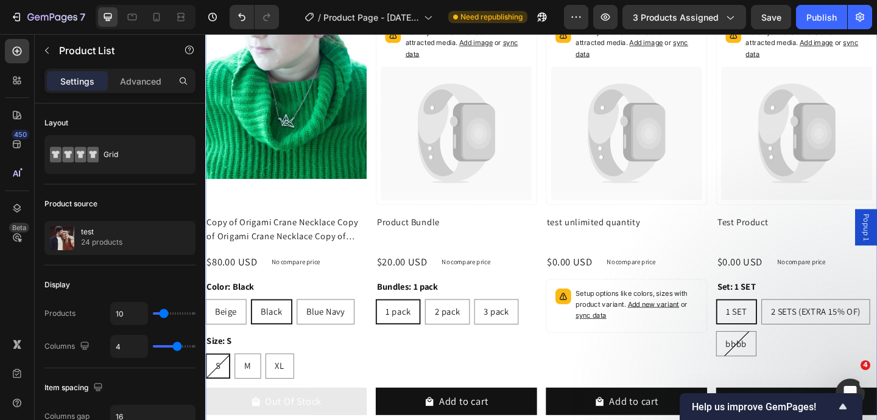
scroll to position [6134, 0]
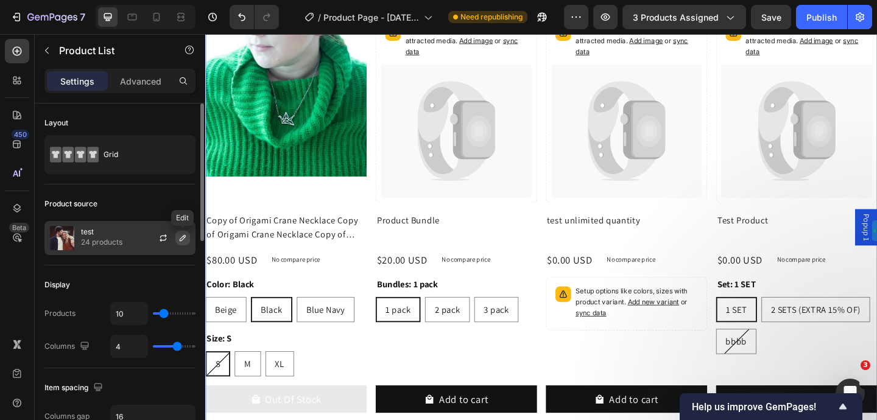
click at [185, 242] on icon "button" at bounding box center [183, 238] width 10 height 10
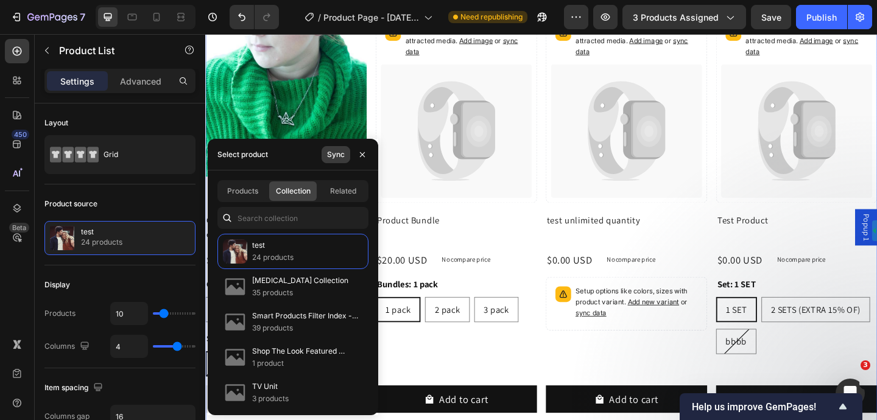
click at [336, 153] on div "Sync" at bounding box center [336, 154] width 18 height 11
click at [365, 159] on icon "button" at bounding box center [363, 155] width 10 height 10
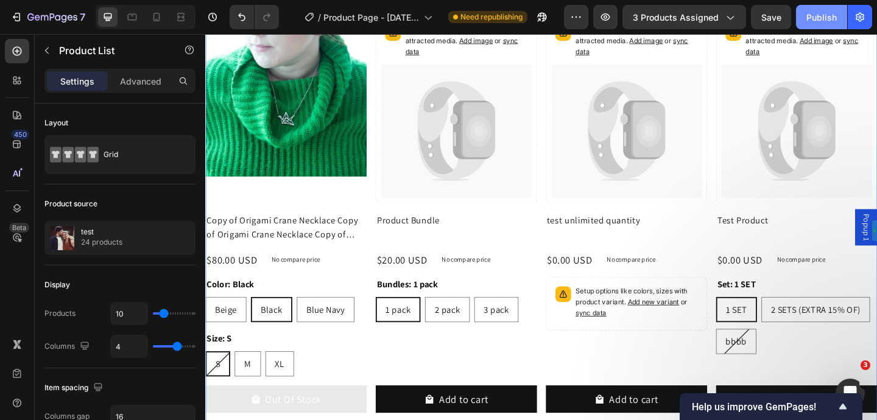
click at [828, 16] on div "Publish" at bounding box center [821, 17] width 30 height 13
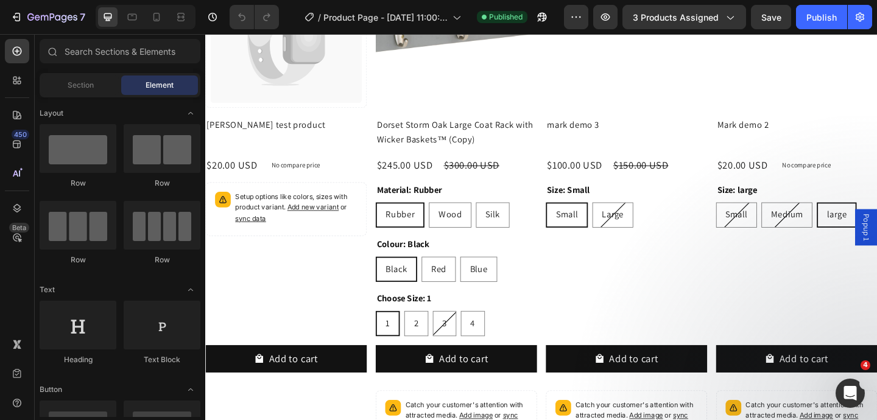
scroll to position [5737, 0]
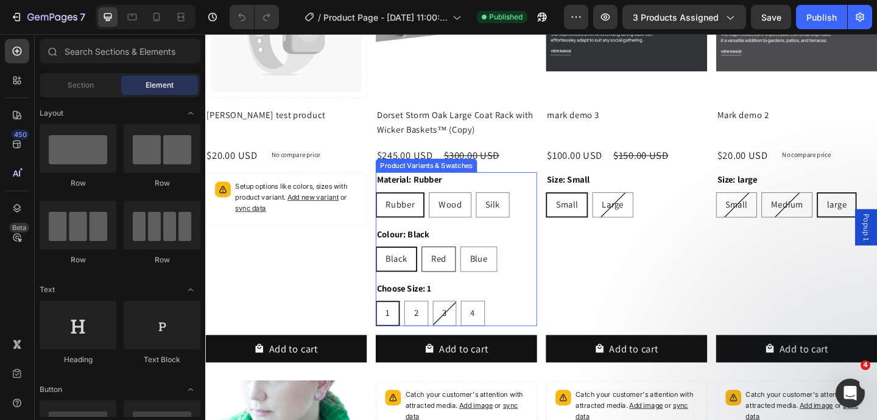
click at [468, 269] on div "Red" at bounding box center [459, 278] width 36 height 23
click at [440, 266] on input "Red Red Red" at bounding box center [440, 265] width 1 height 1
radio input "true"
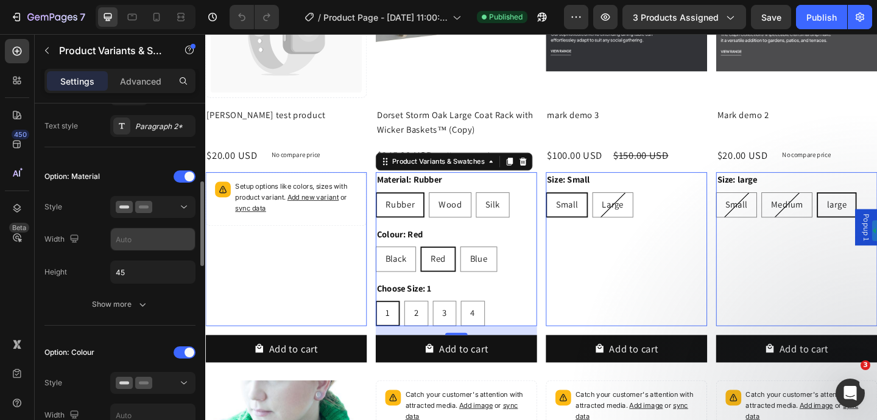
scroll to position [289, 0]
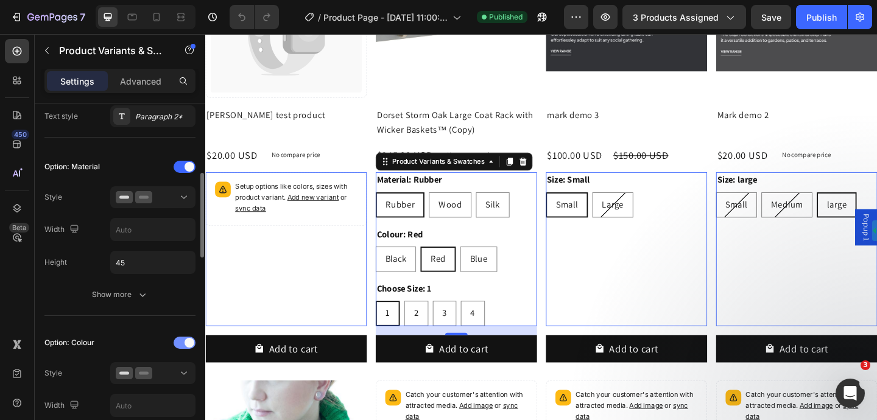
click at [185, 346] on div at bounding box center [185, 343] width 22 height 12
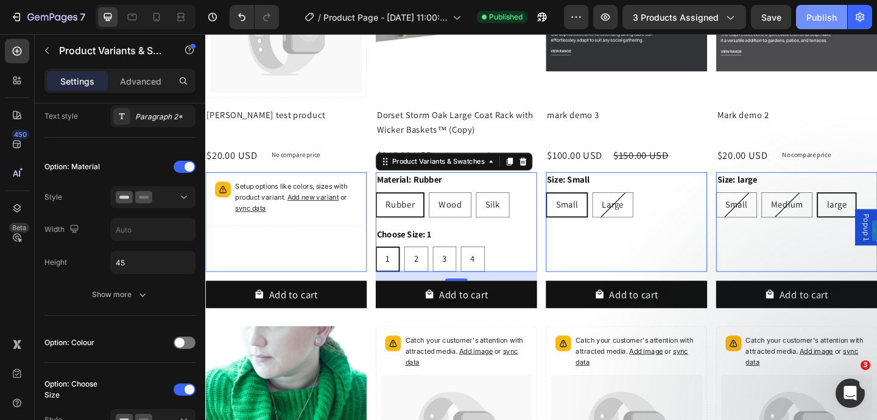
click at [822, 11] on div "Publish" at bounding box center [821, 17] width 30 height 13
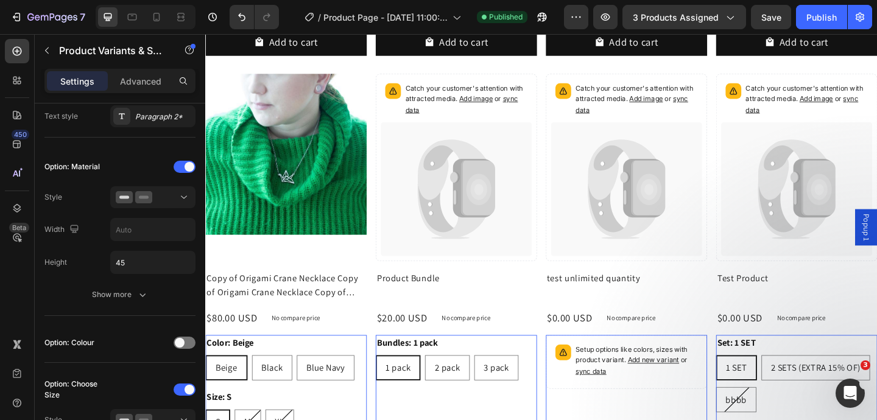
scroll to position [6040, 0]
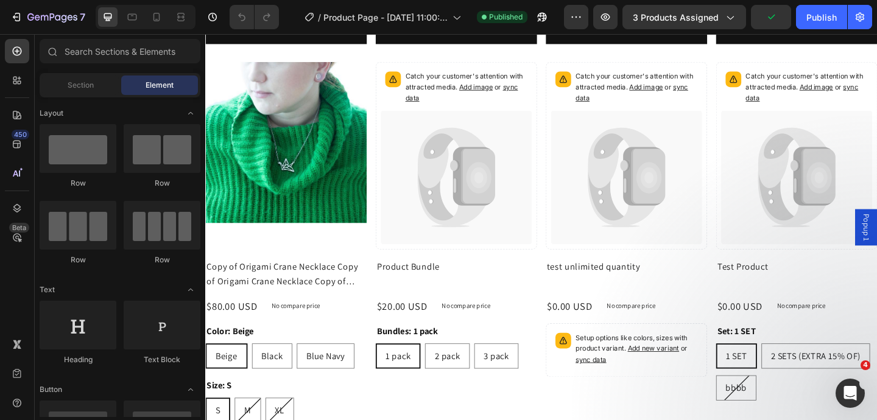
scroll to position [4734, 0]
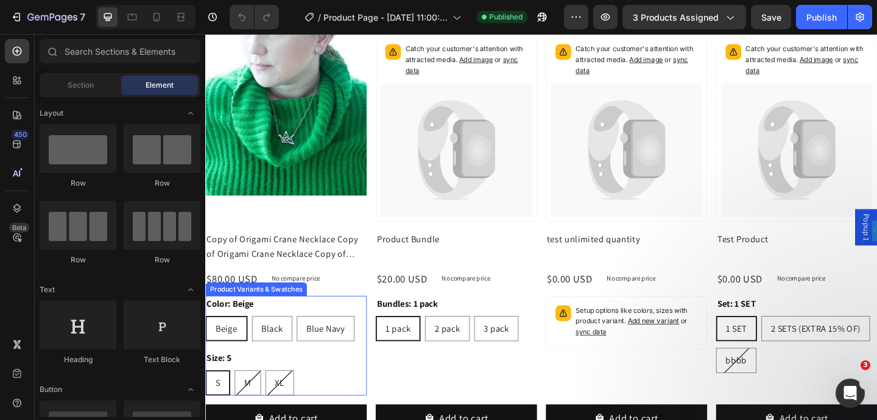
click at [274, 314] on div "Product Variants & Swatches" at bounding box center [260, 311] width 105 height 11
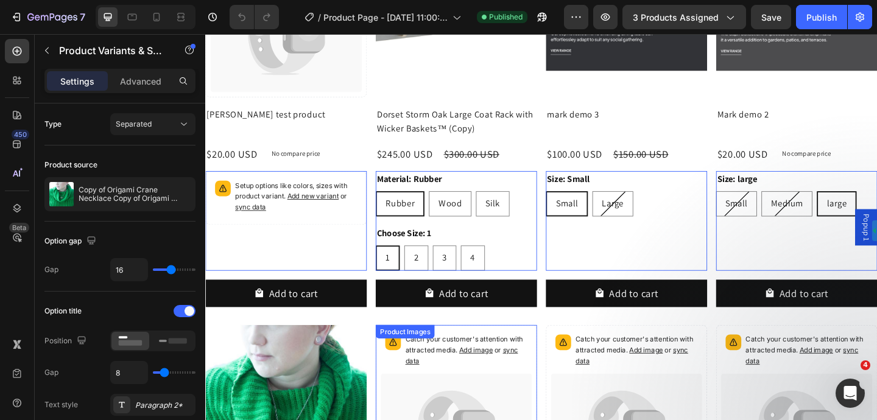
scroll to position [4387, 0]
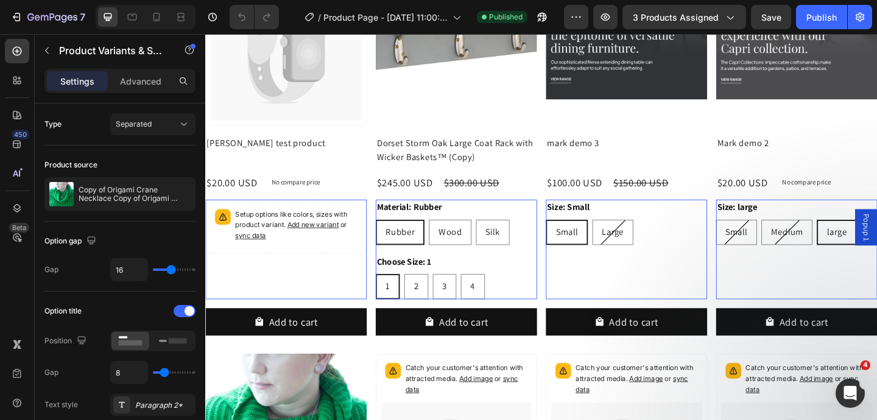
click at [482, 220] on div "Material: Rubber Rubber Rubber Rubber Wood Wood Wood Silk Silk Silk" at bounding box center [477, 238] width 175 height 49
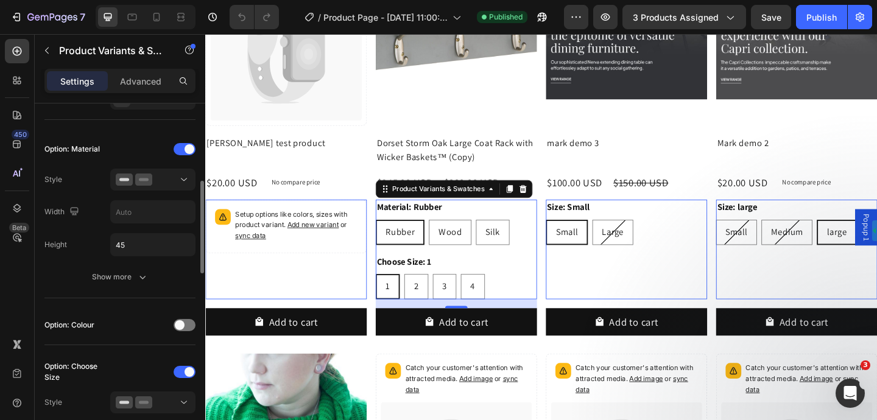
scroll to position [291, 0]
